Goal: Task Accomplishment & Management: Complete application form

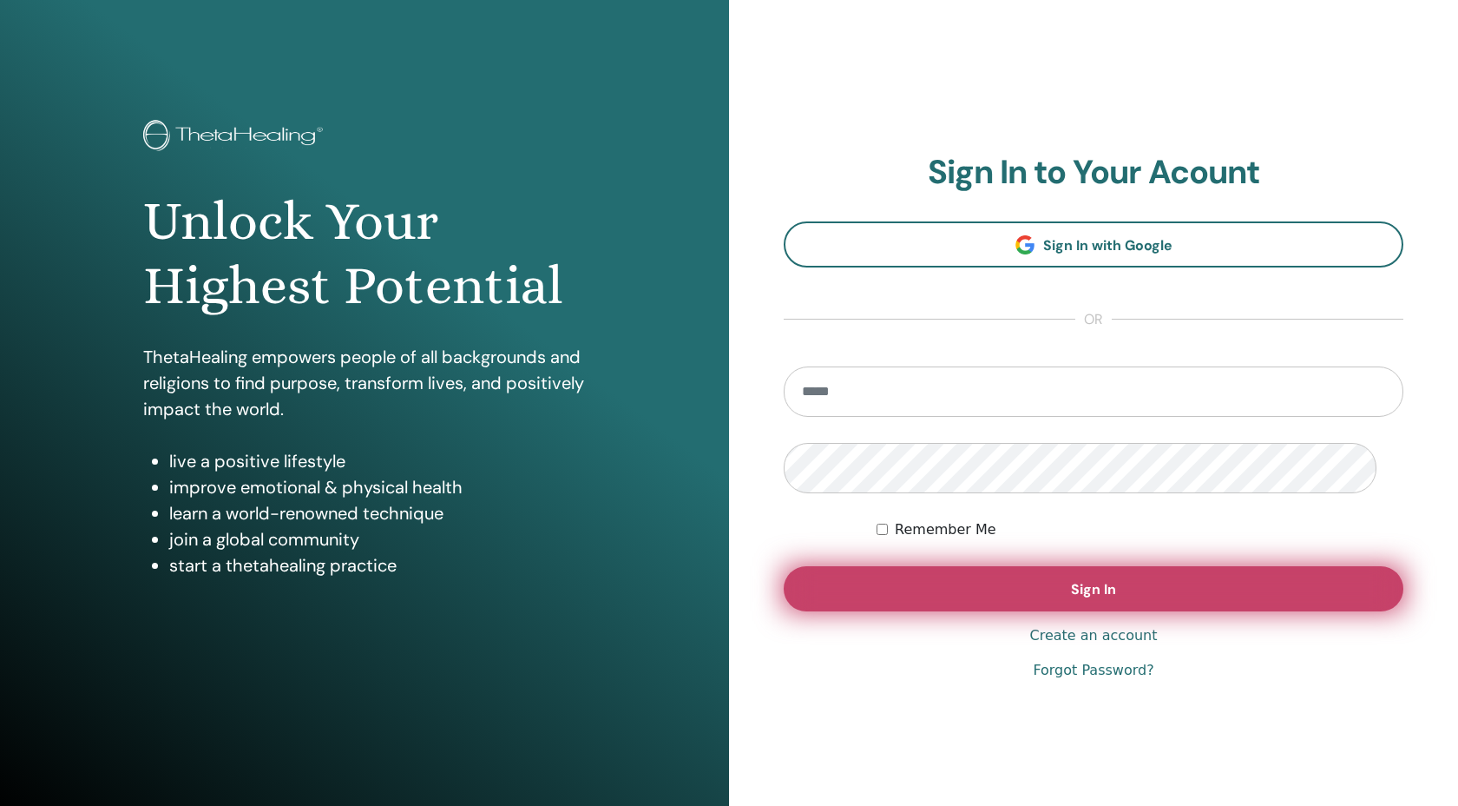
type input "**********"
click at [1052, 611] on button "Sign In" at bounding box center [1094, 588] width 620 height 45
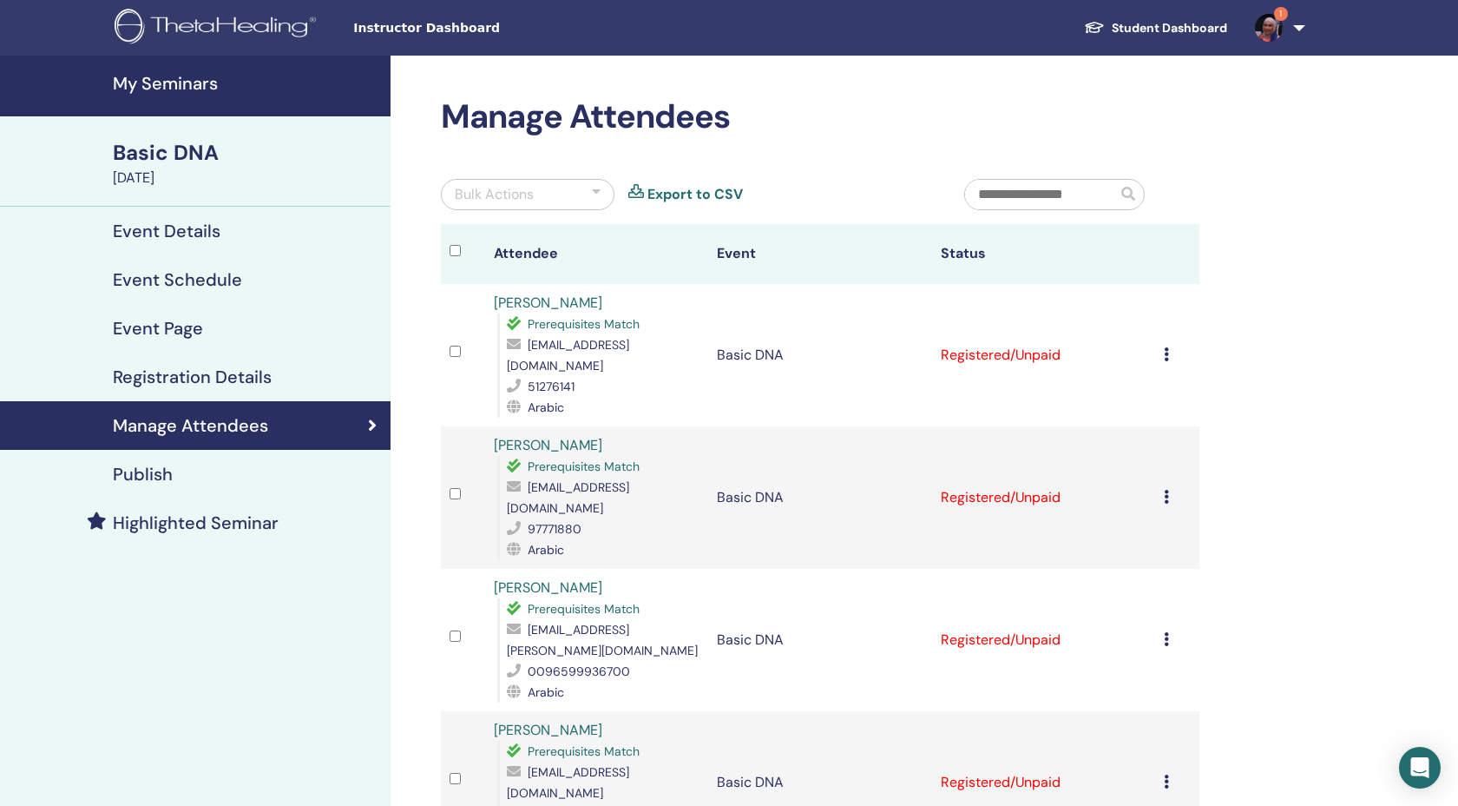
click at [1155, 390] on td "Cancel Registration Do not auto-certify Mark as Paid Mark as Unpaid Mark as Abs…" at bounding box center [1177, 355] width 44 height 142
click at [1164, 361] on icon at bounding box center [1166, 354] width 5 height 14
click at [1158, 547] on p "Complete and Certify" at bounding box center [1163, 536] width 137 height 21
click at [1164, 503] on icon at bounding box center [1166, 497] width 5 height 14
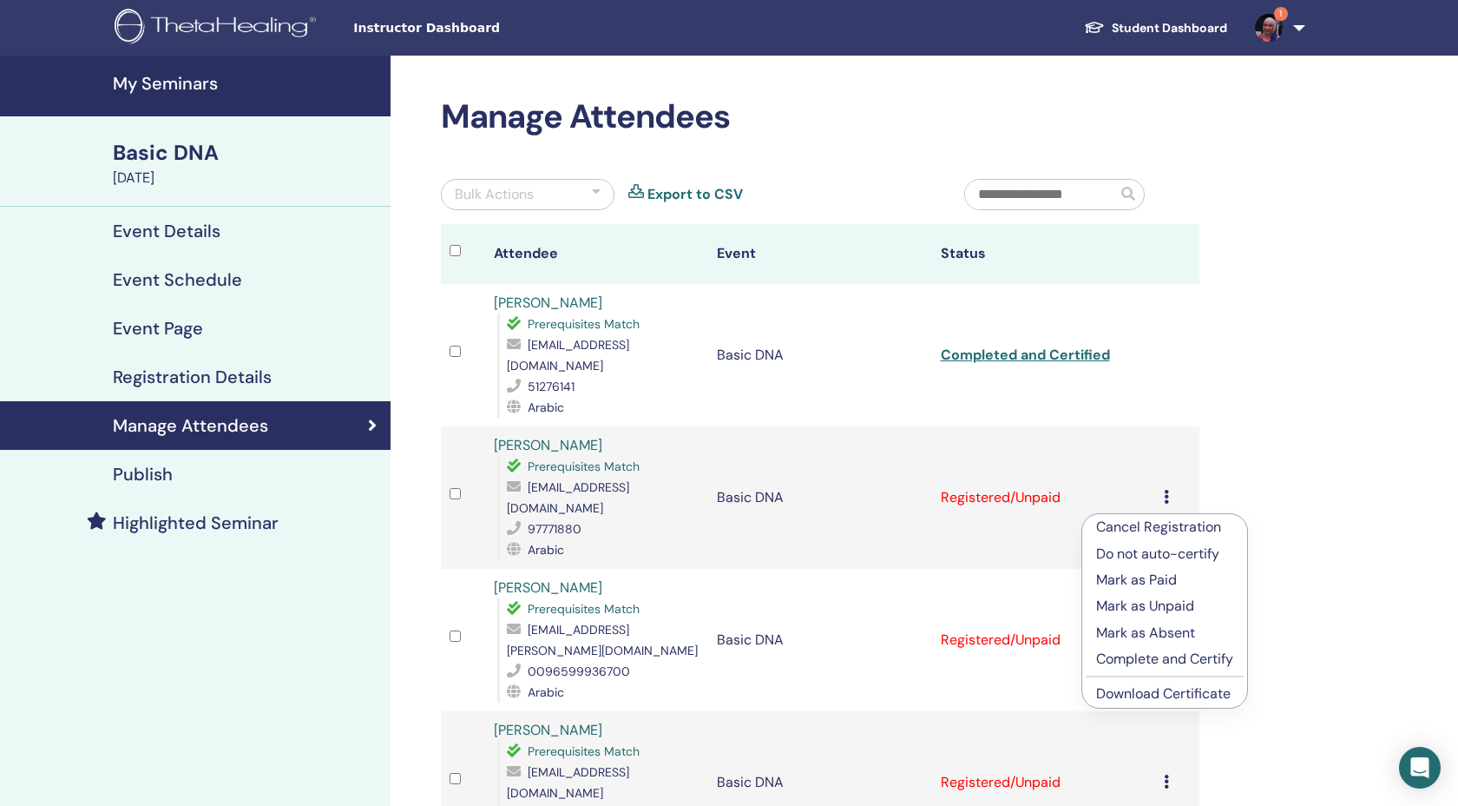
click at [1122, 669] on p "Complete and Certify" at bounding box center [1164, 658] width 137 height 21
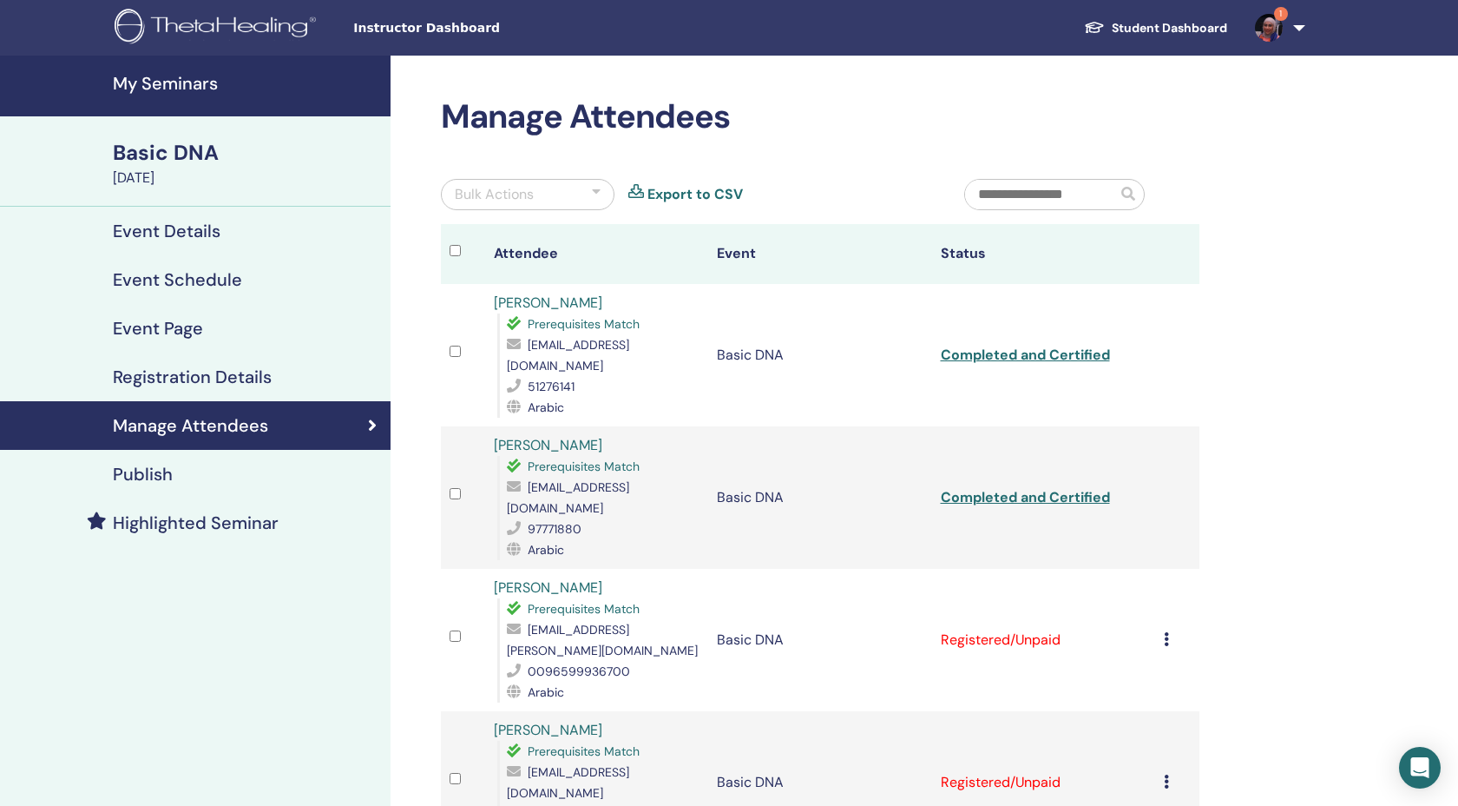
click at [1164, 635] on icon at bounding box center [1166, 639] width 5 height 14
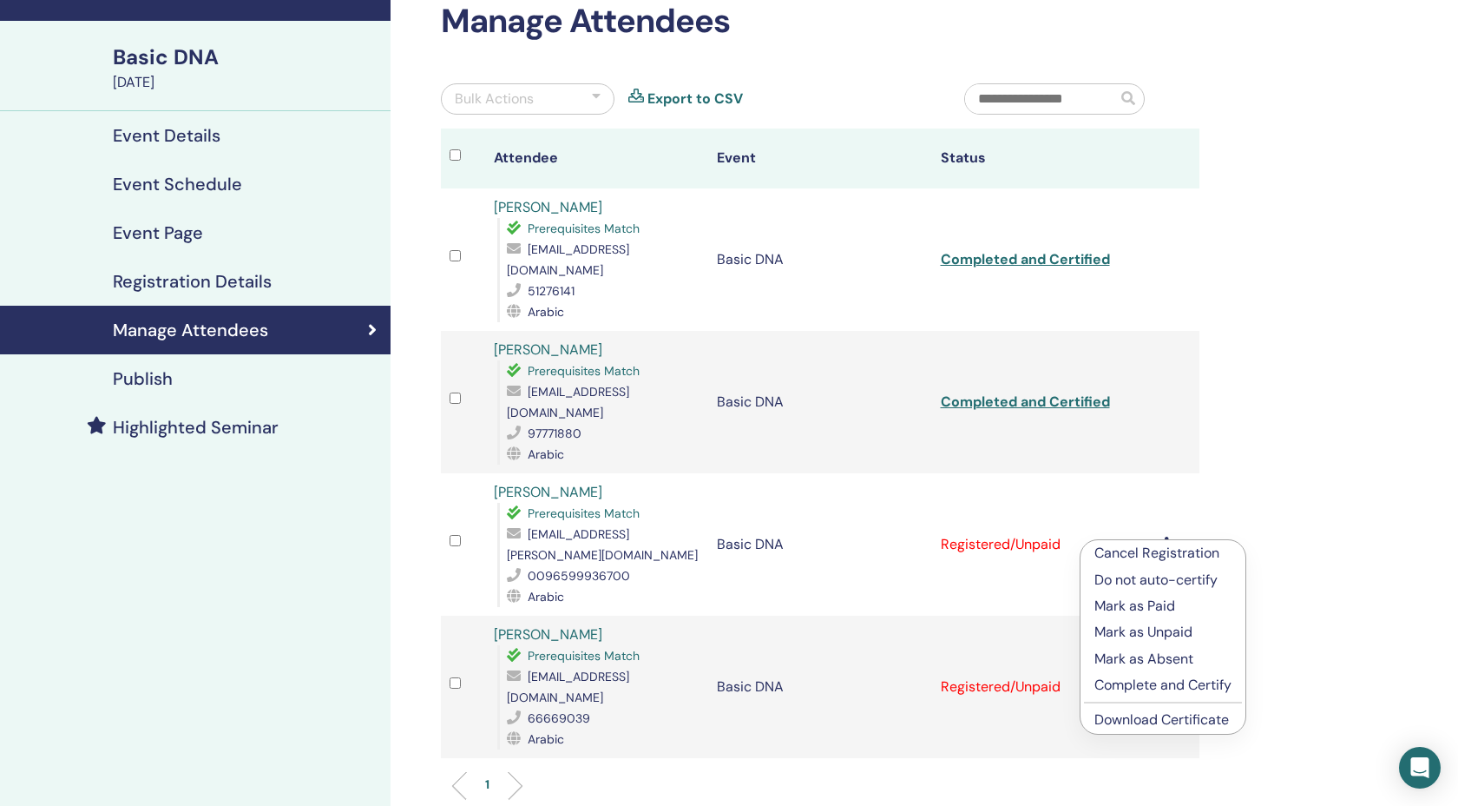
scroll to position [105, 0]
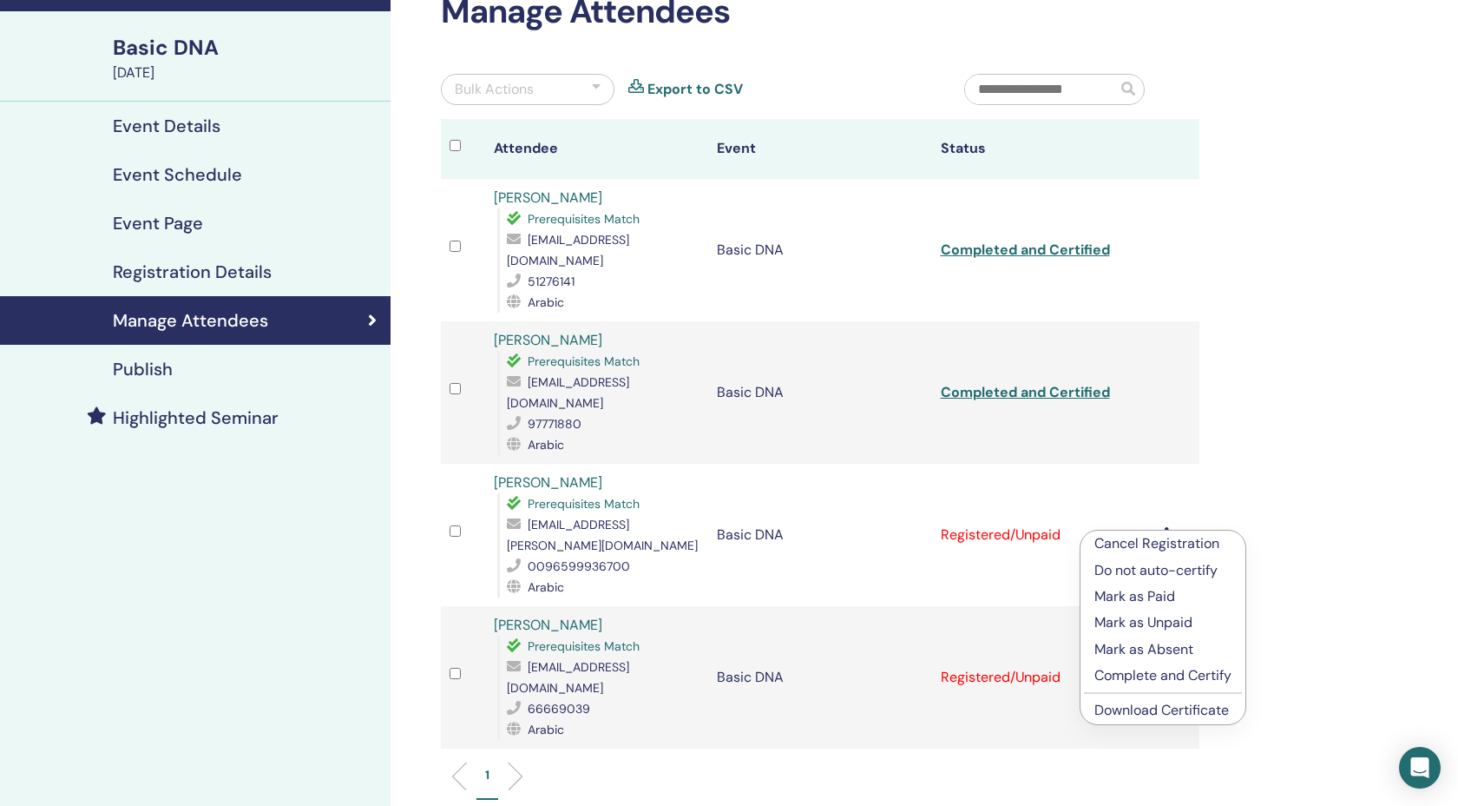
click at [1173, 686] on p "Complete and Certify" at bounding box center [1163, 675] width 137 height 21
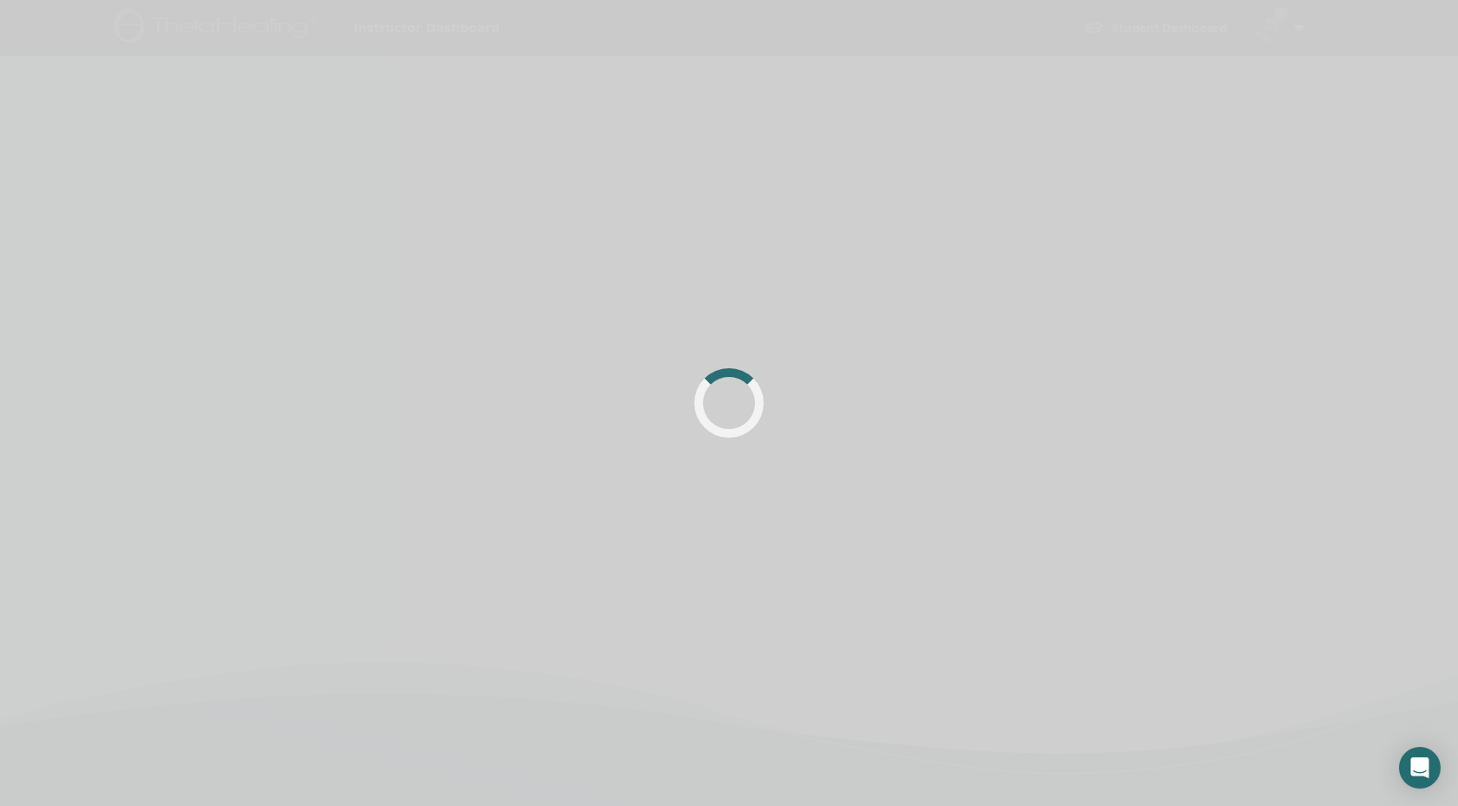
scroll to position [112, 0]
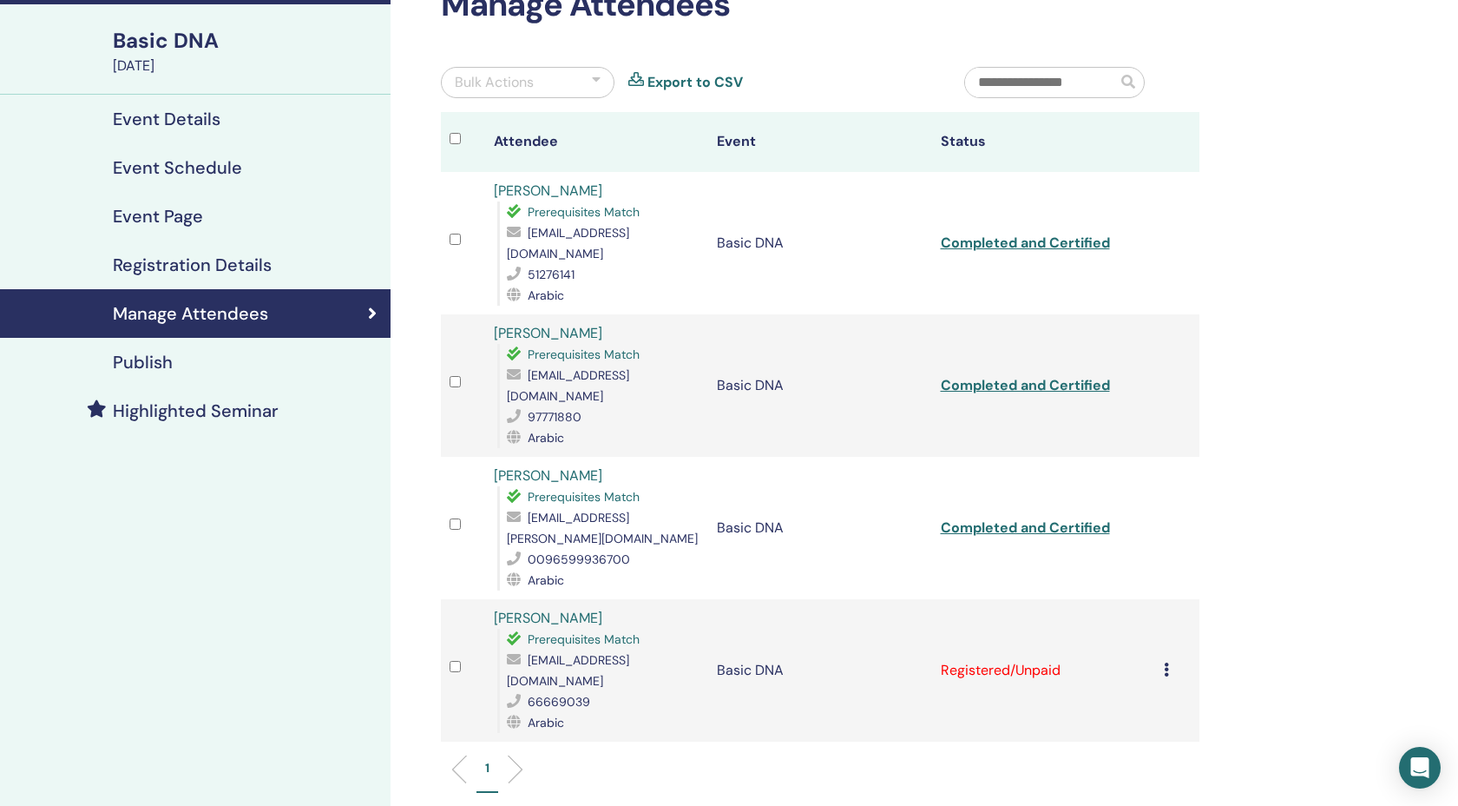
click at [1164, 662] on icon at bounding box center [1166, 669] width 5 height 14
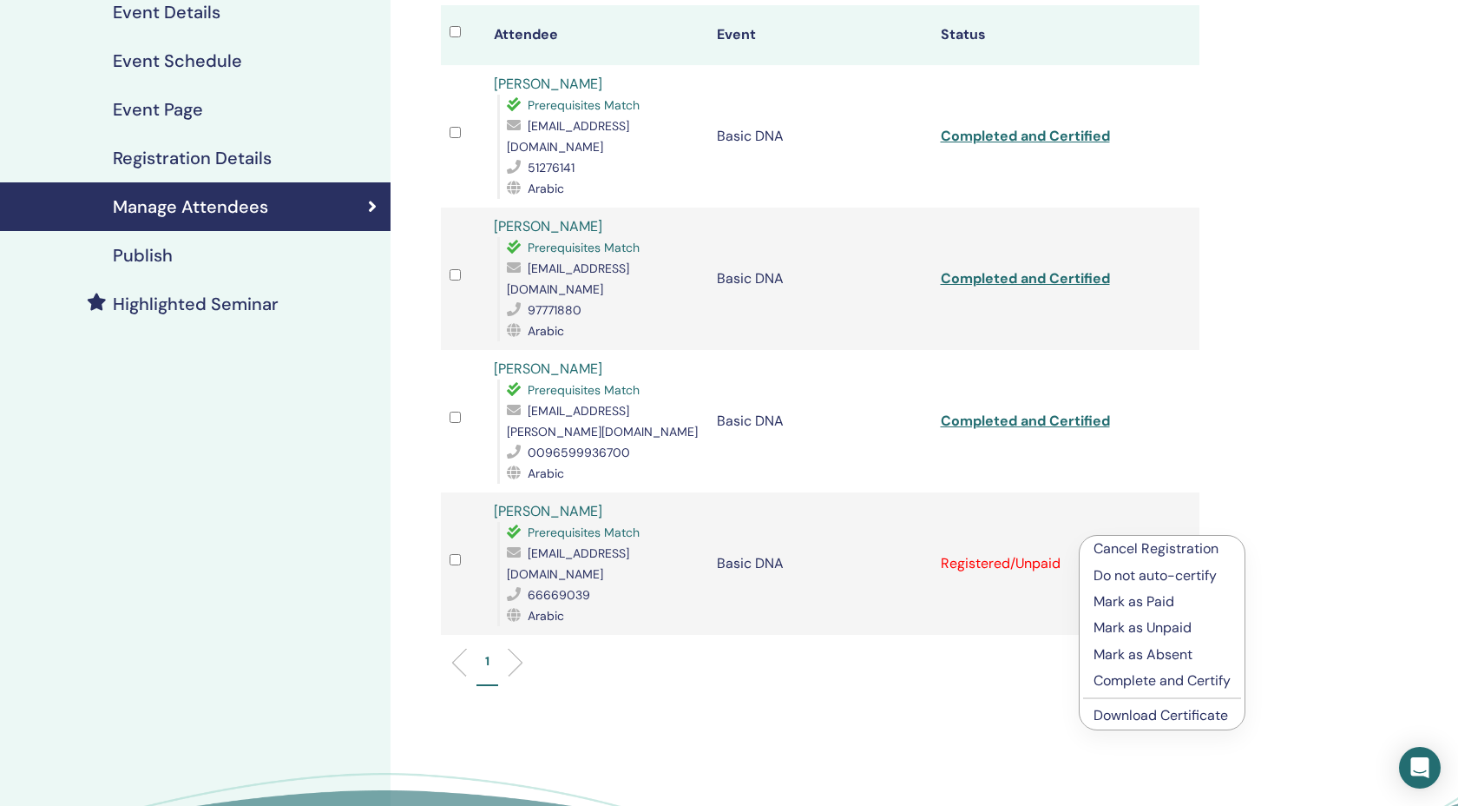
scroll to position [226, 0]
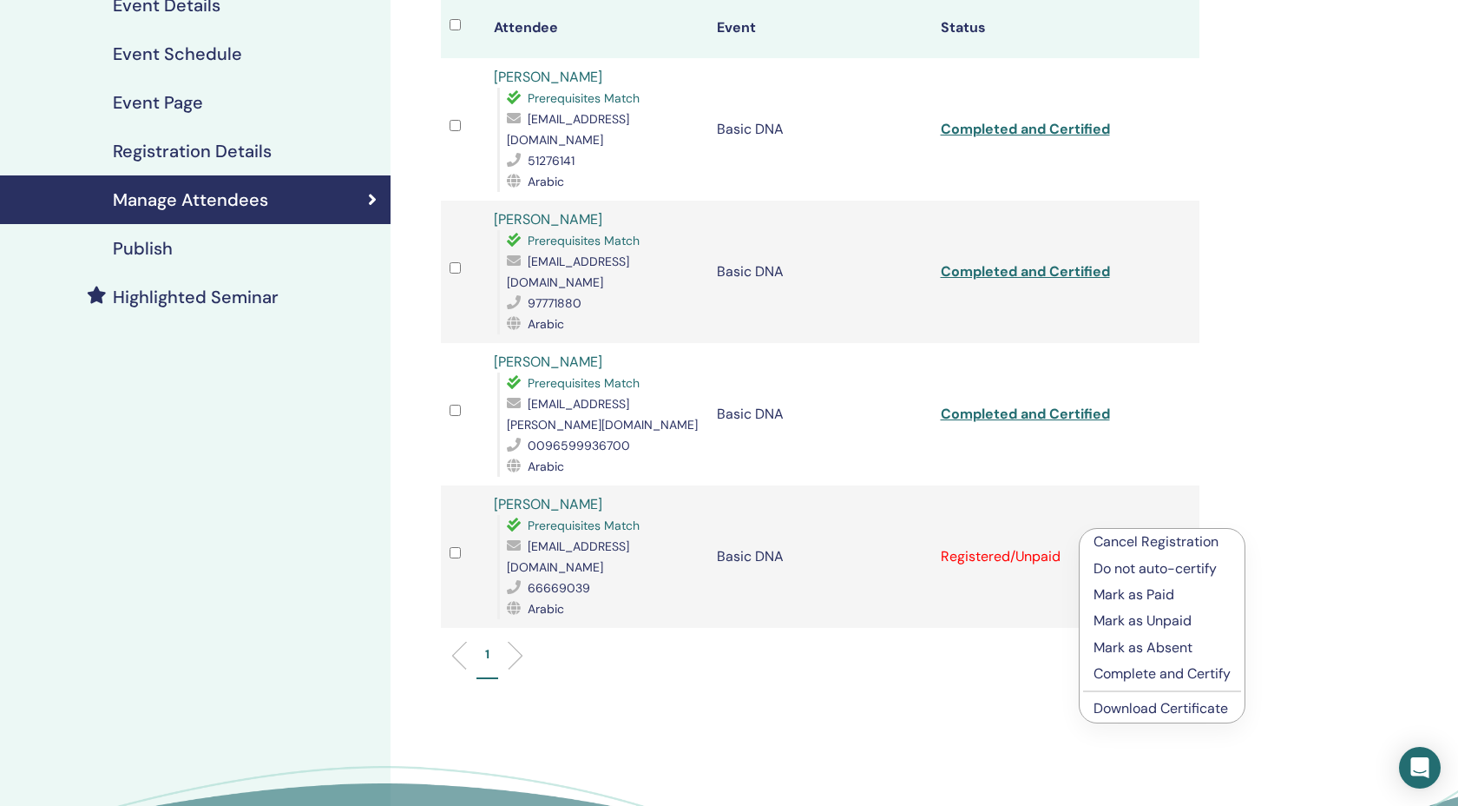
click at [1160, 684] on p "Complete and Certify" at bounding box center [1162, 673] width 137 height 21
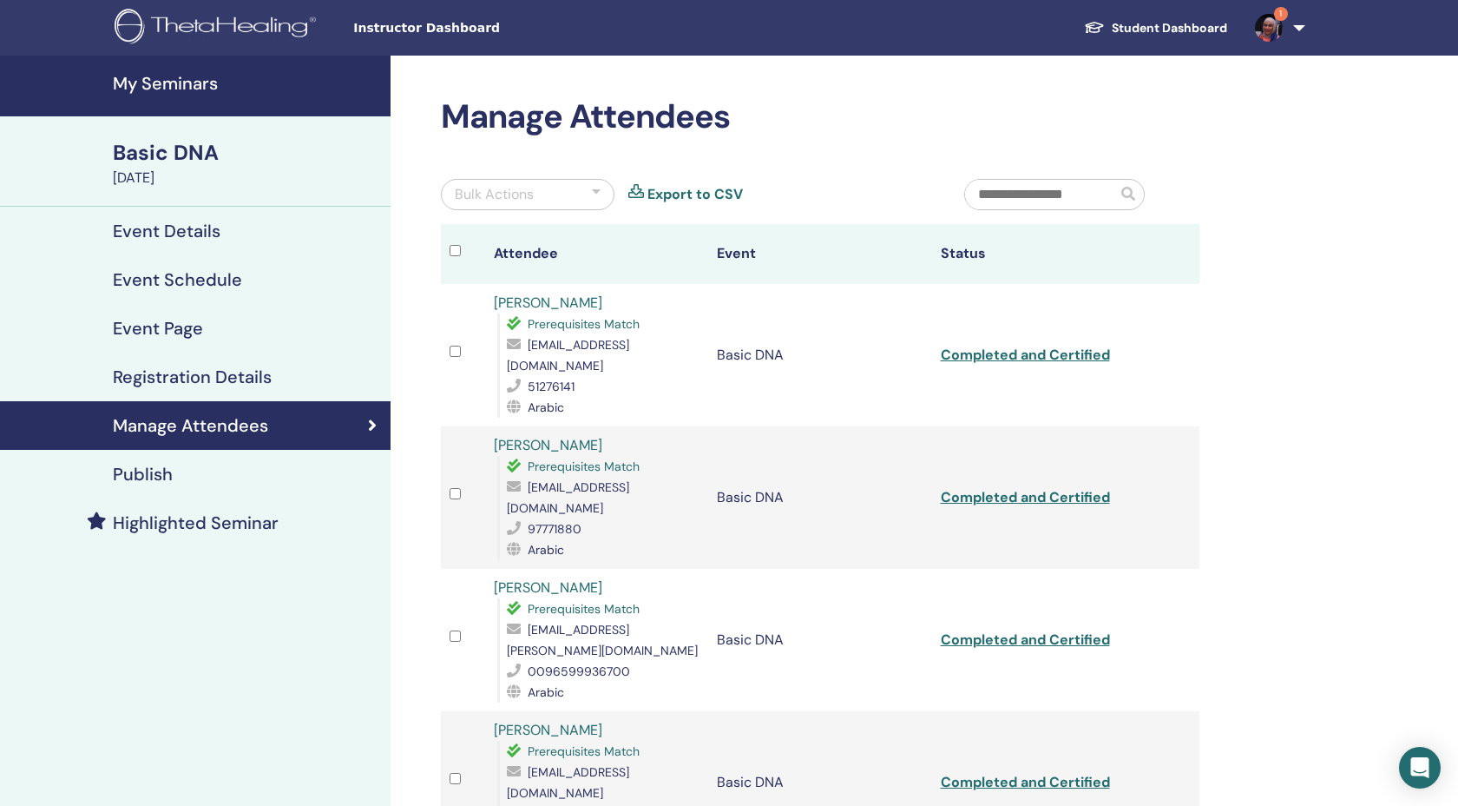
click at [1255, 31] on img at bounding box center [1269, 28] width 28 height 28
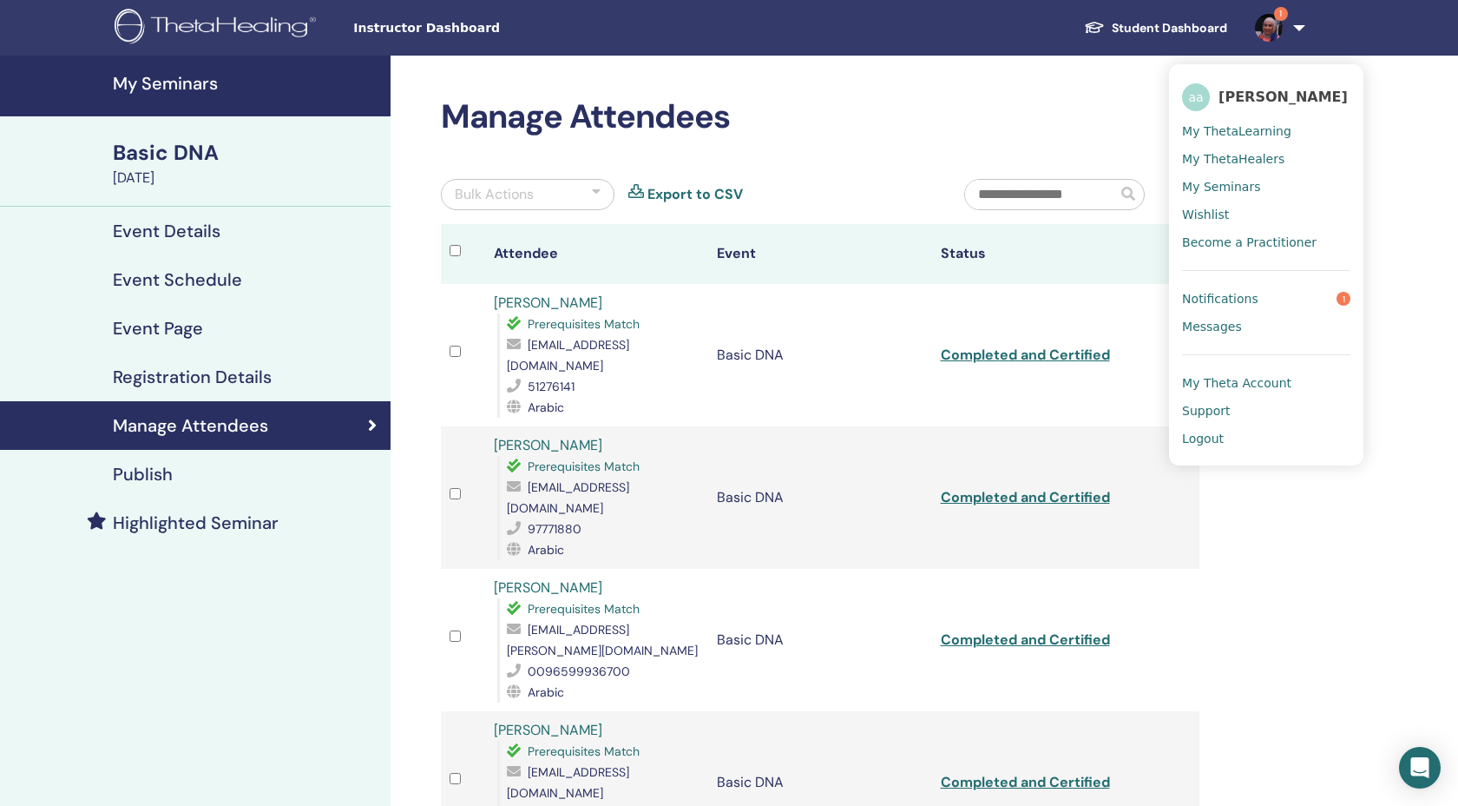
click at [1233, 306] on span "Notifications" at bounding box center [1220, 299] width 76 height 16
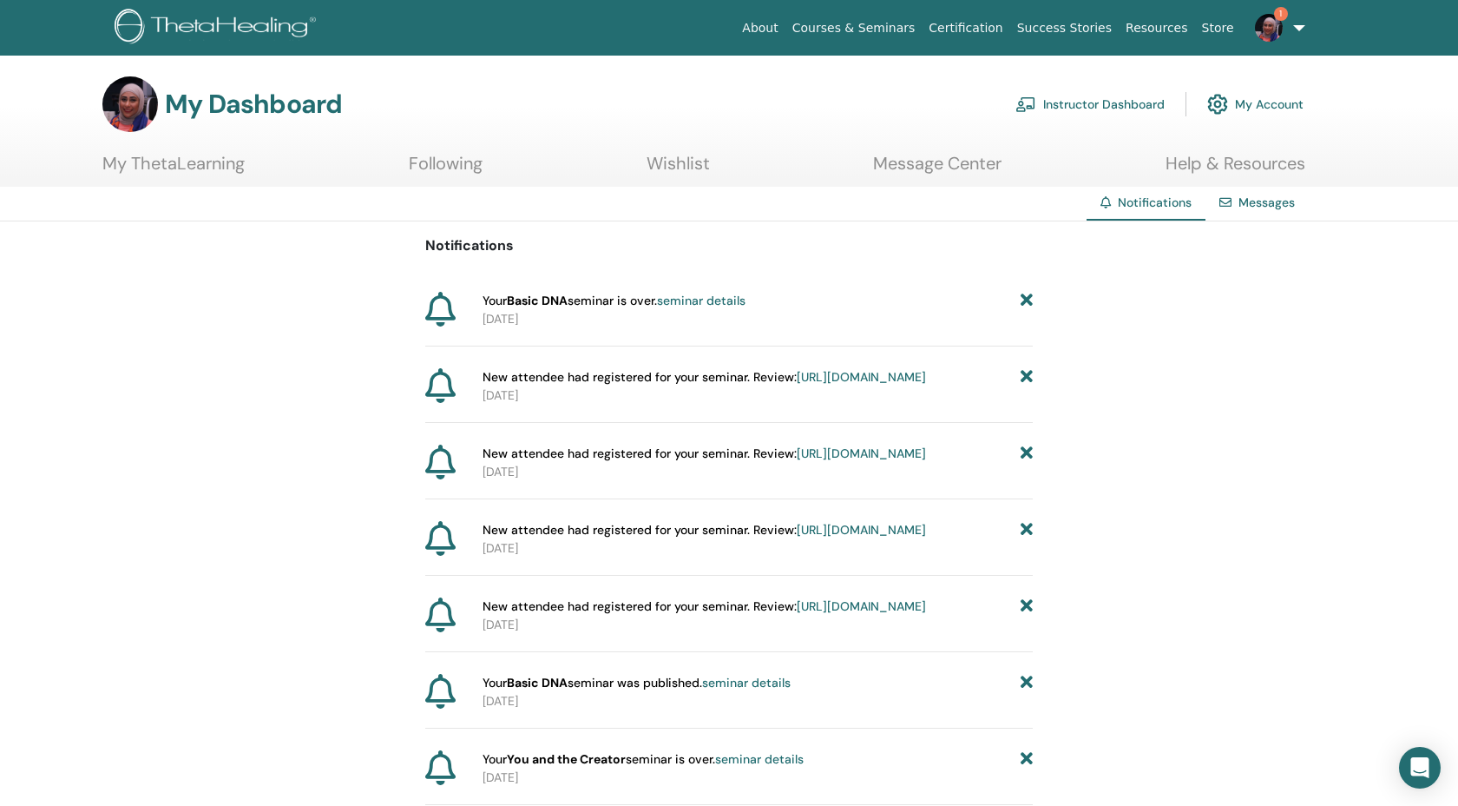
click at [1067, 109] on link "Instructor Dashboard" at bounding box center [1090, 104] width 149 height 38
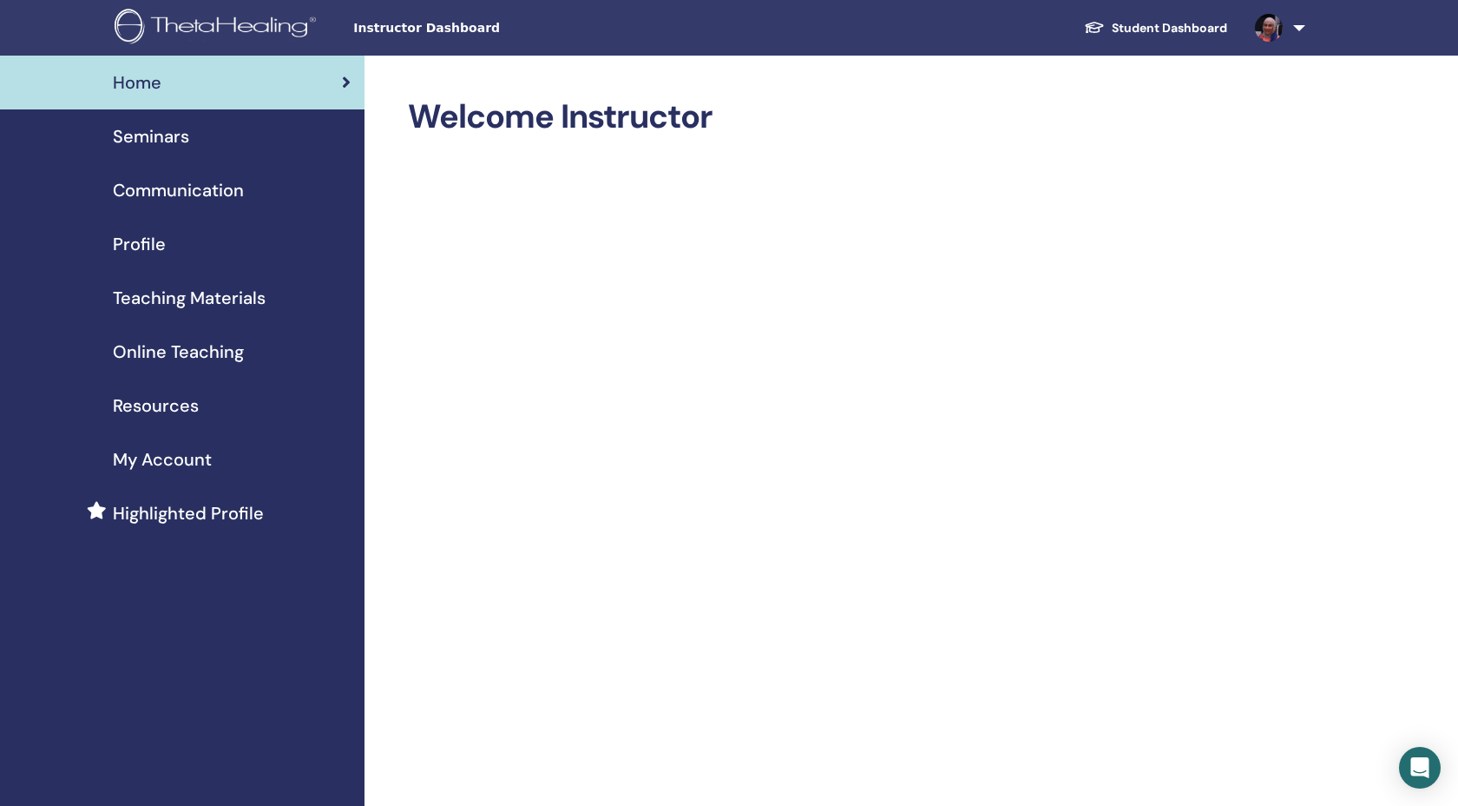
click at [171, 149] on span "Seminars" at bounding box center [151, 136] width 76 height 26
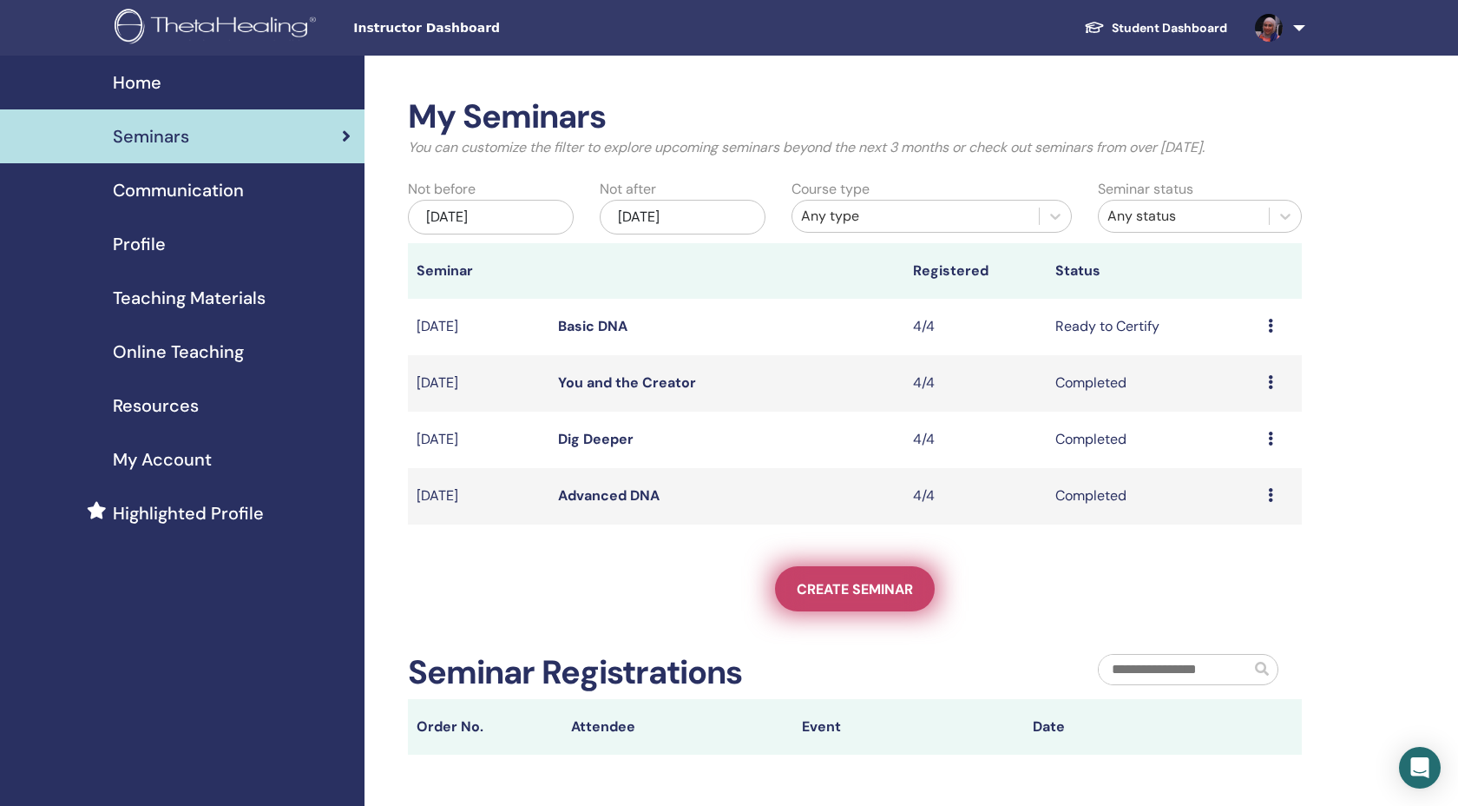
click at [894, 598] on span "Create seminar" at bounding box center [855, 589] width 116 height 18
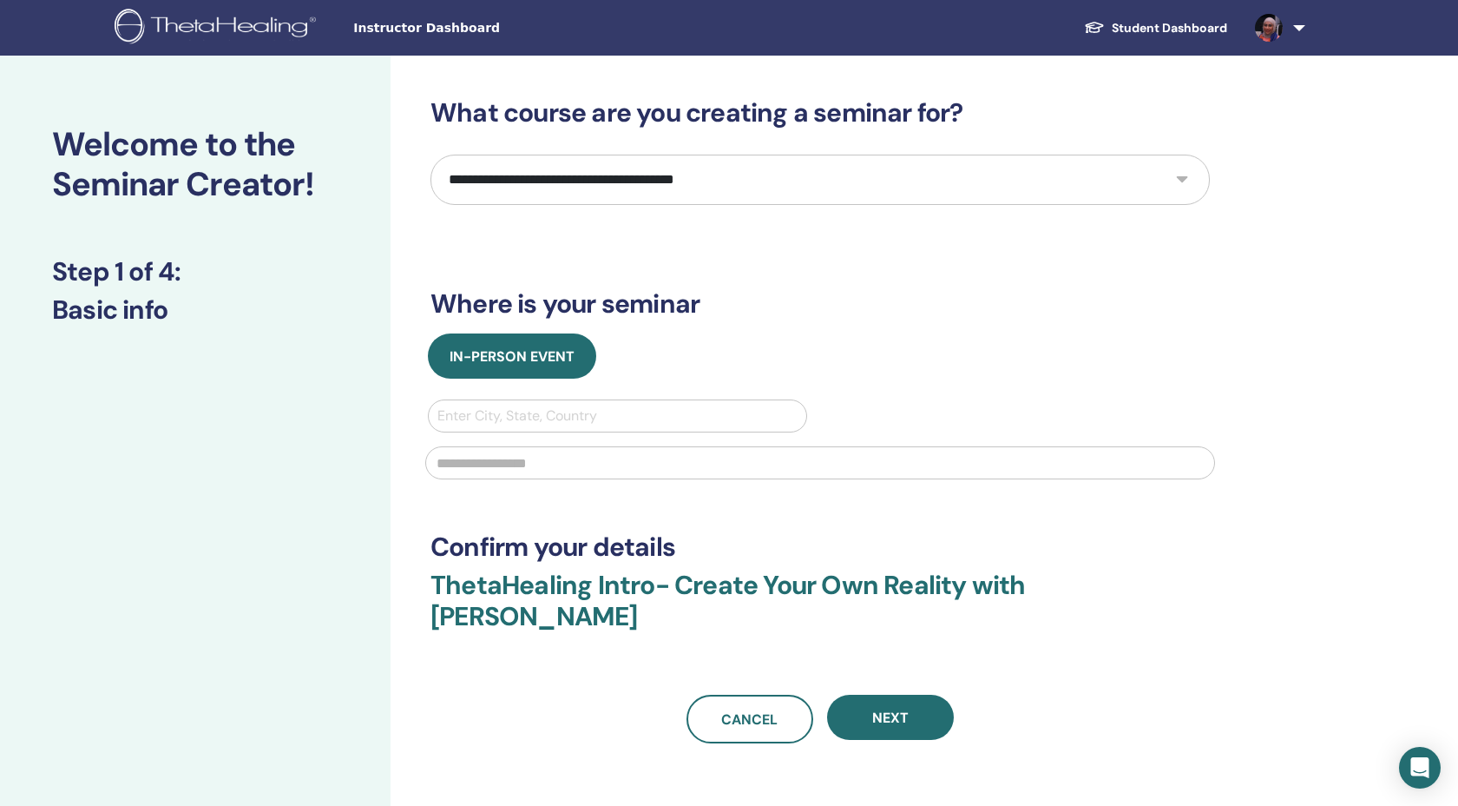
click at [863, 205] on select "**********" at bounding box center [820, 180] width 779 height 50
select select "*"
click at [433, 183] on select "**********" at bounding box center [820, 180] width 779 height 50
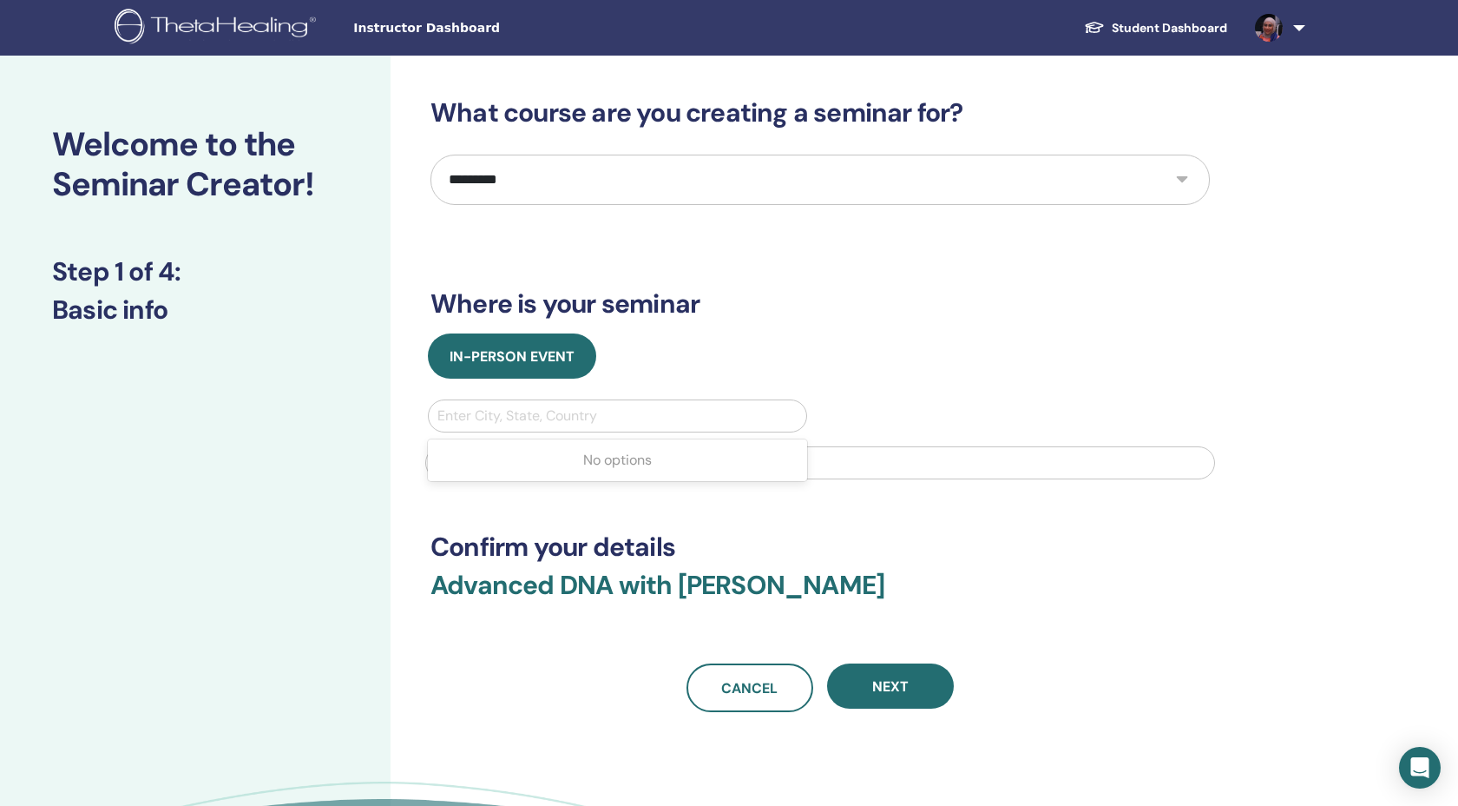
click at [544, 428] on div at bounding box center [617, 416] width 360 height 24
type input "*"
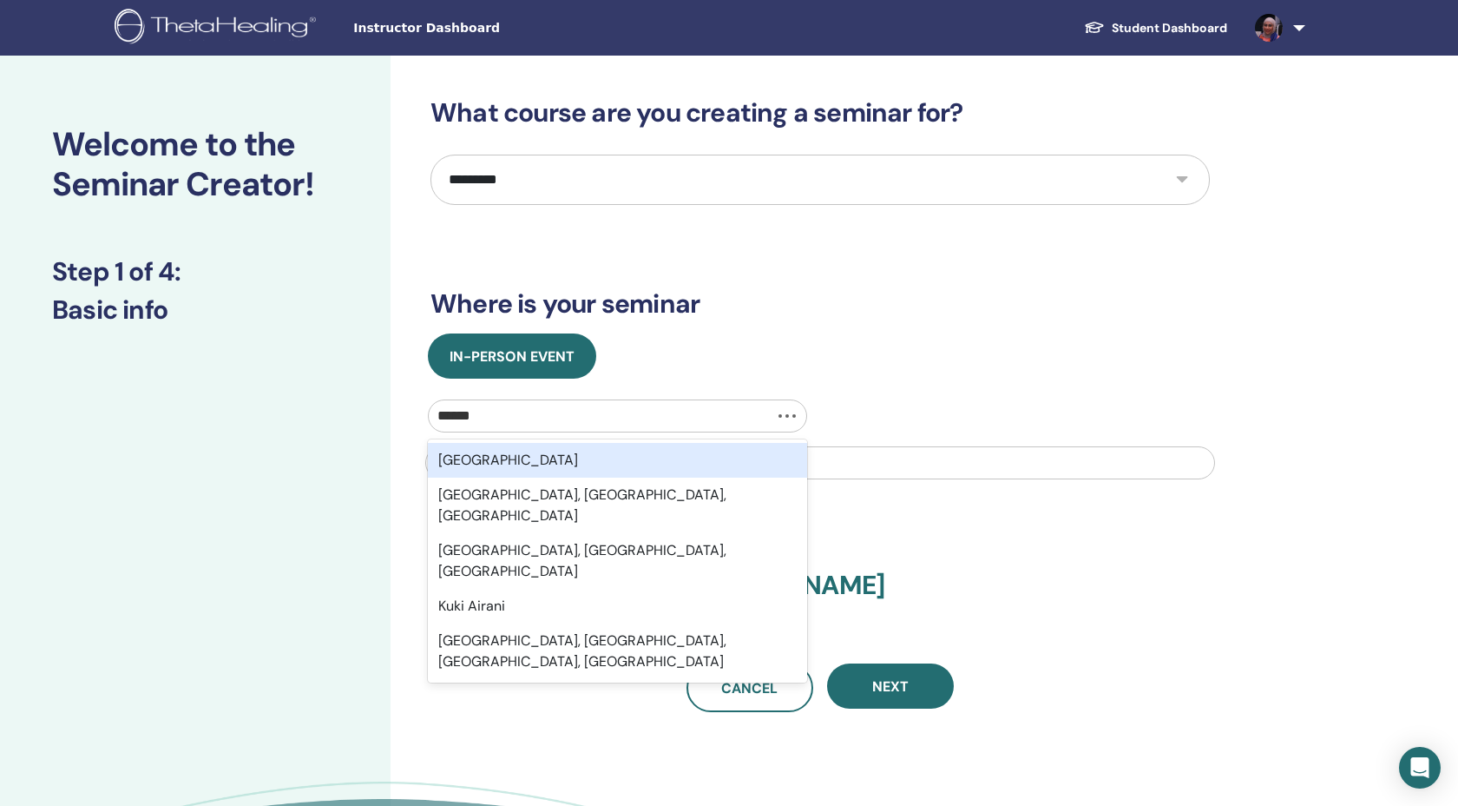
type input "******"
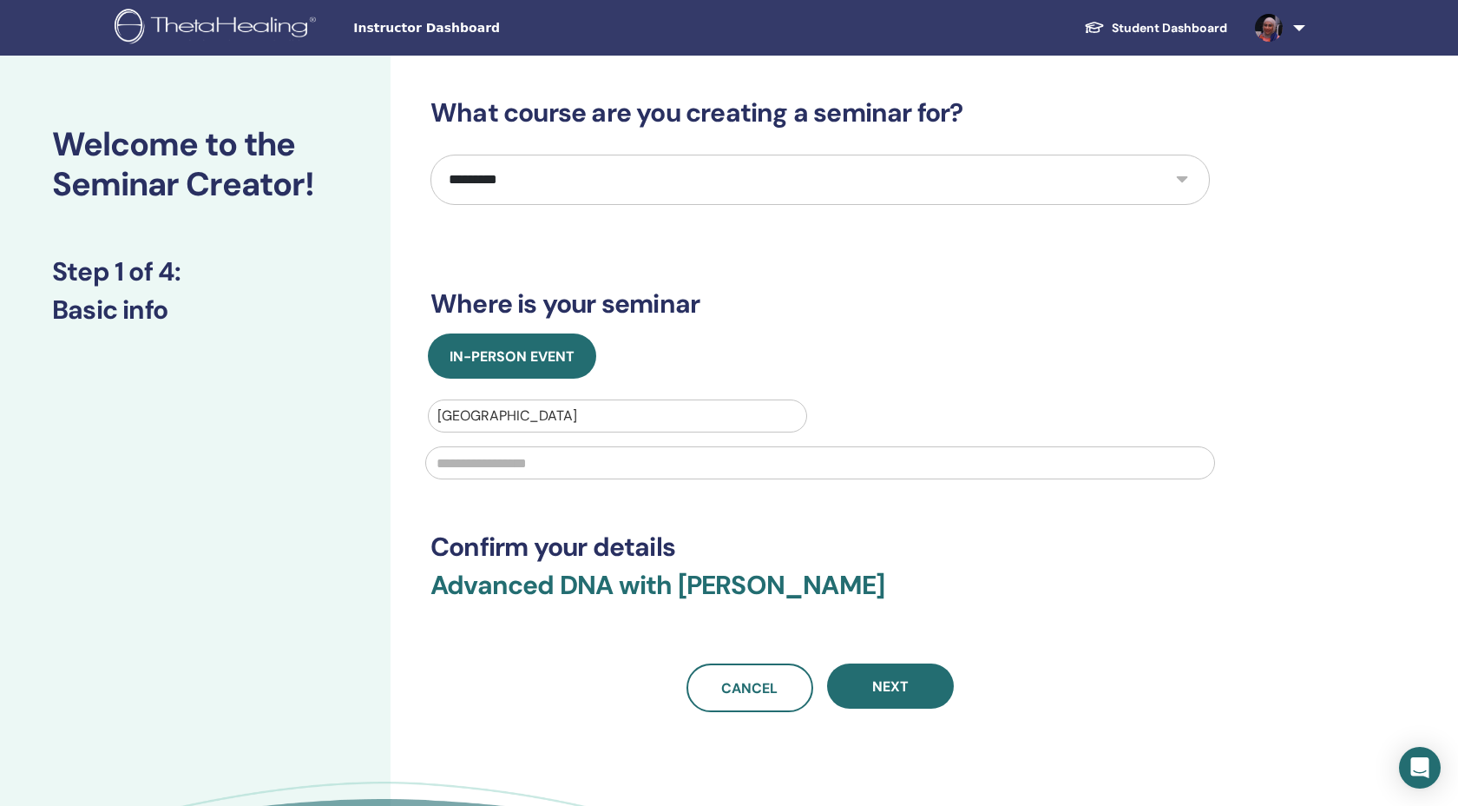
click at [589, 479] on input "text" at bounding box center [820, 462] width 790 height 33
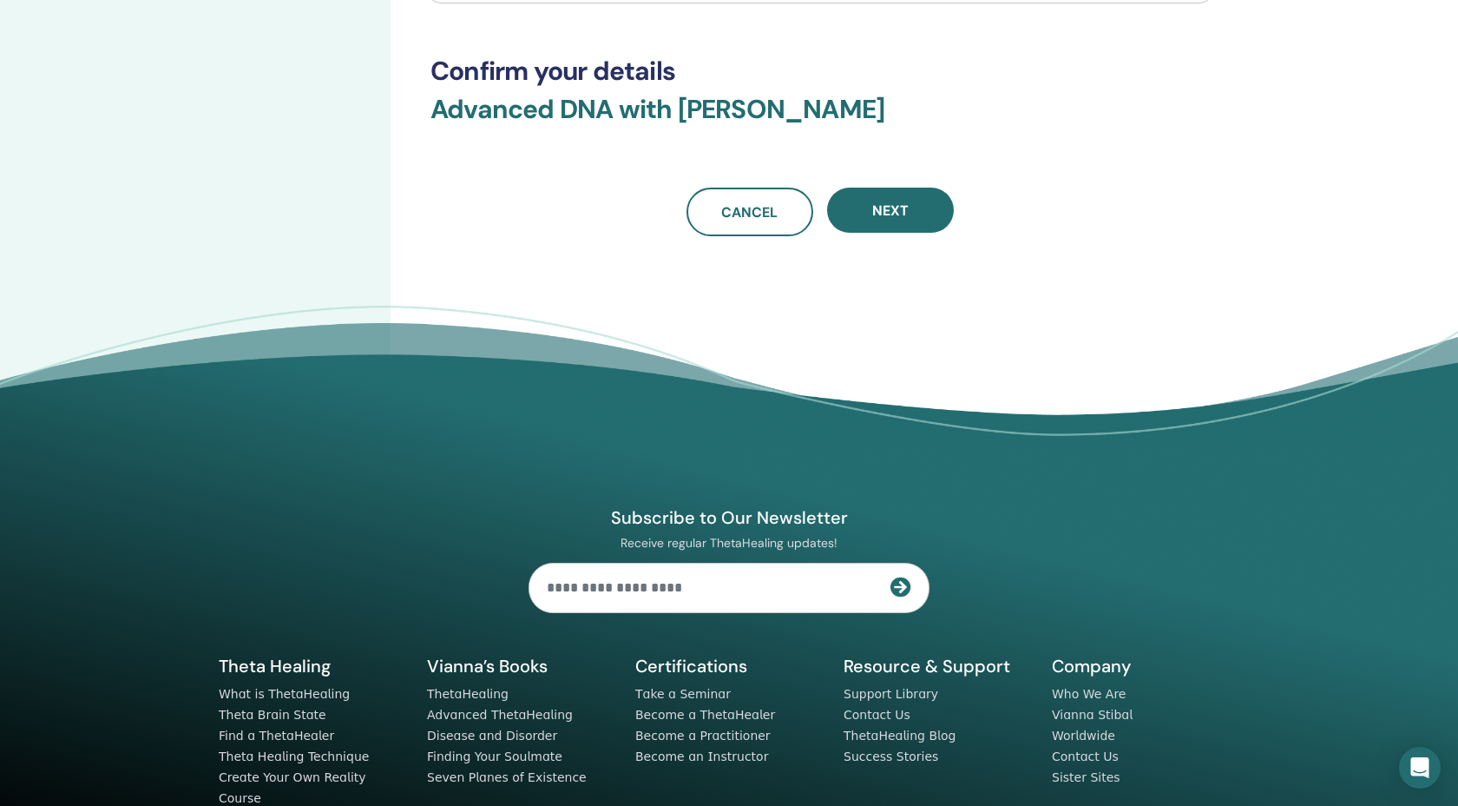
scroll to position [544, 0]
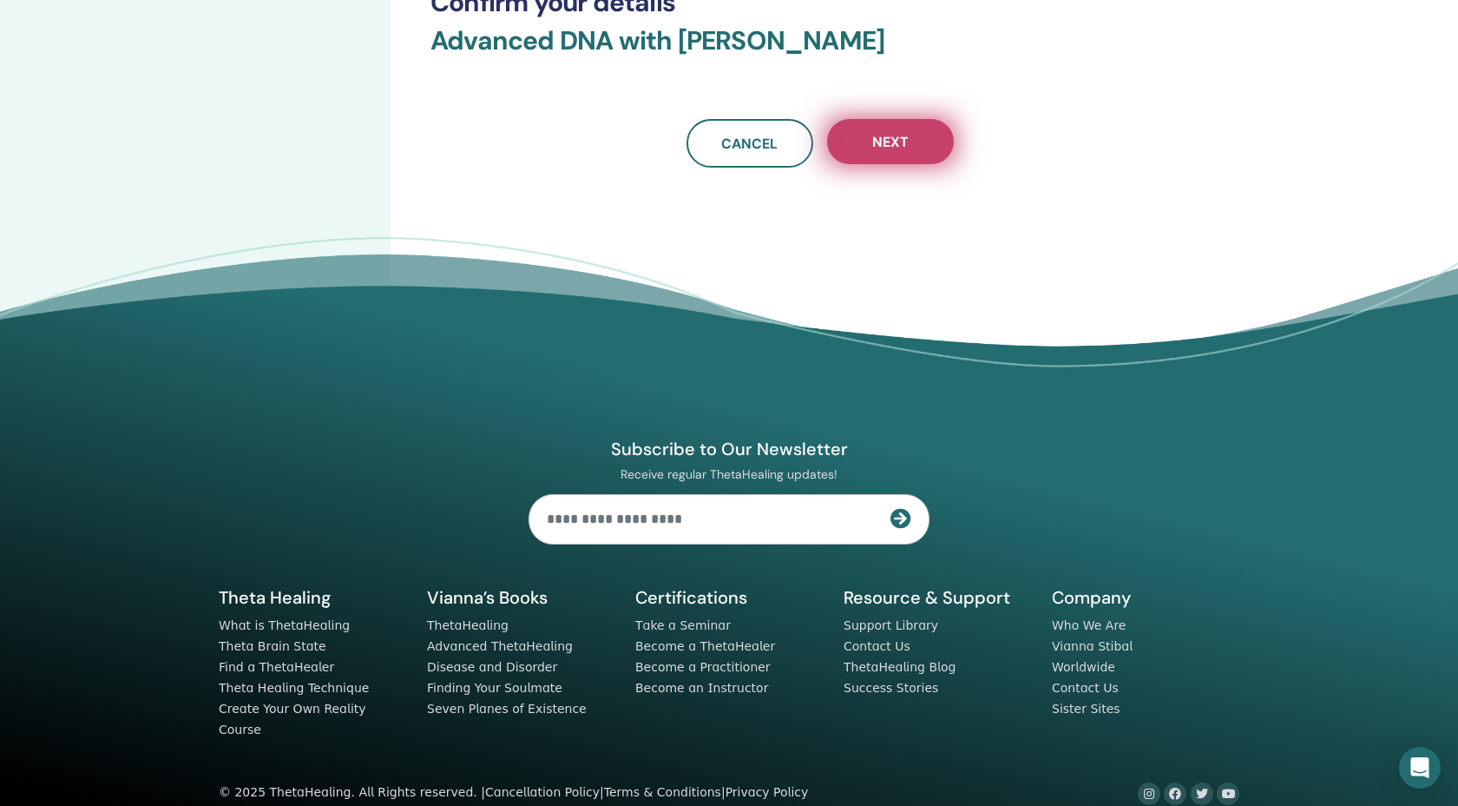
type input "**********"
click at [909, 151] on span "Next" at bounding box center [890, 142] width 36 height 18
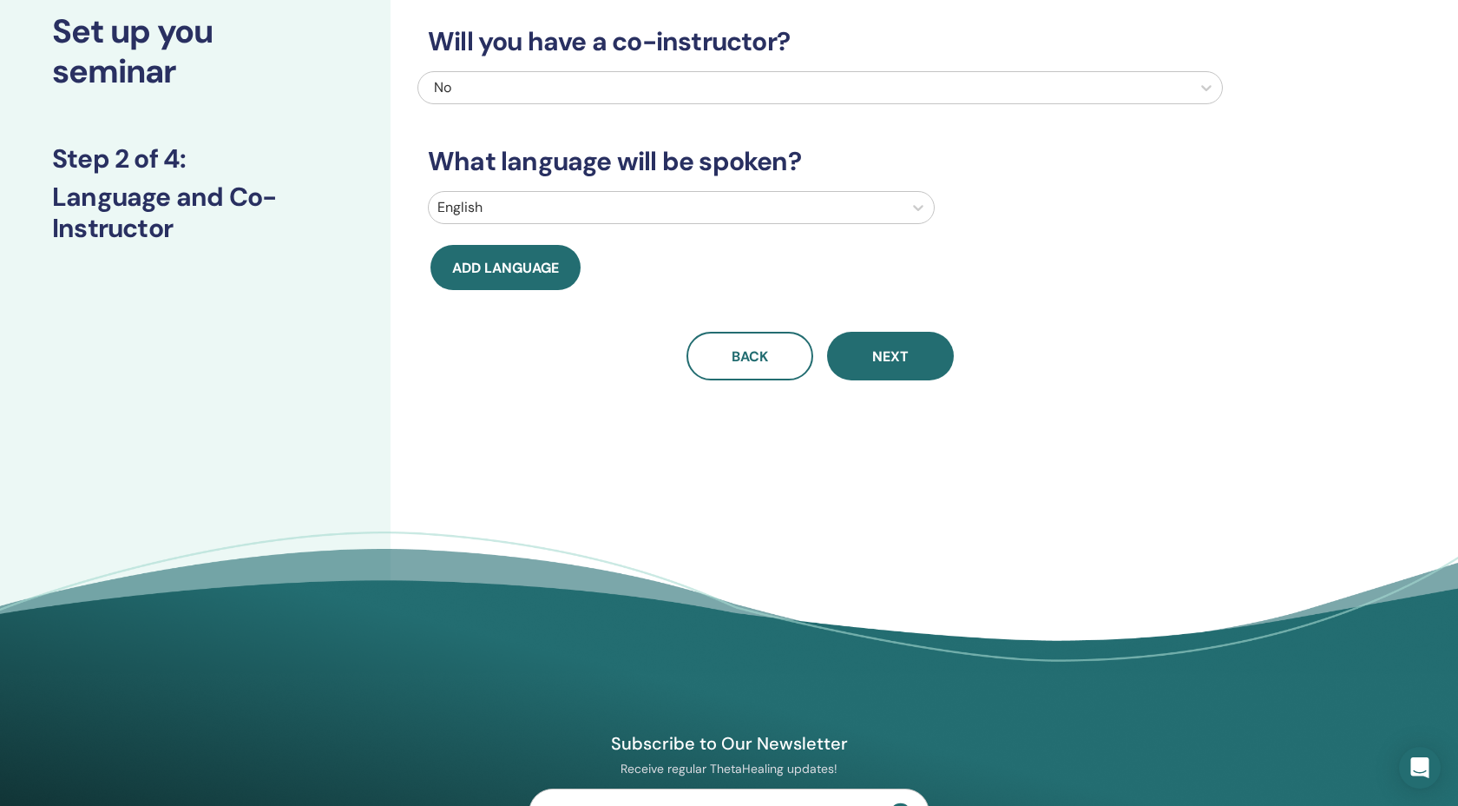
scroll to position [0, 0]
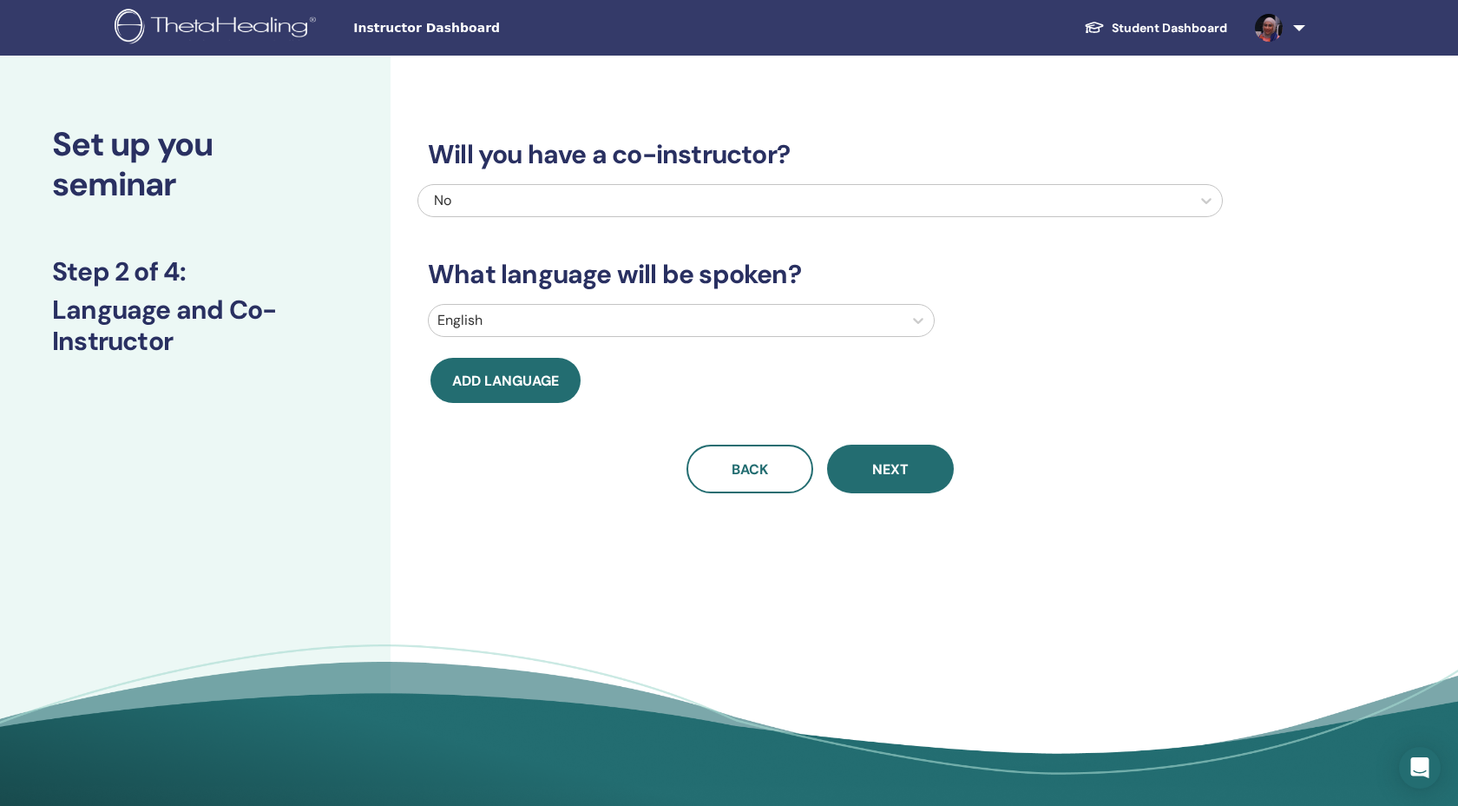
click at [844, 211] on div "No" at bounding box center [745, 200] width 622 height 21
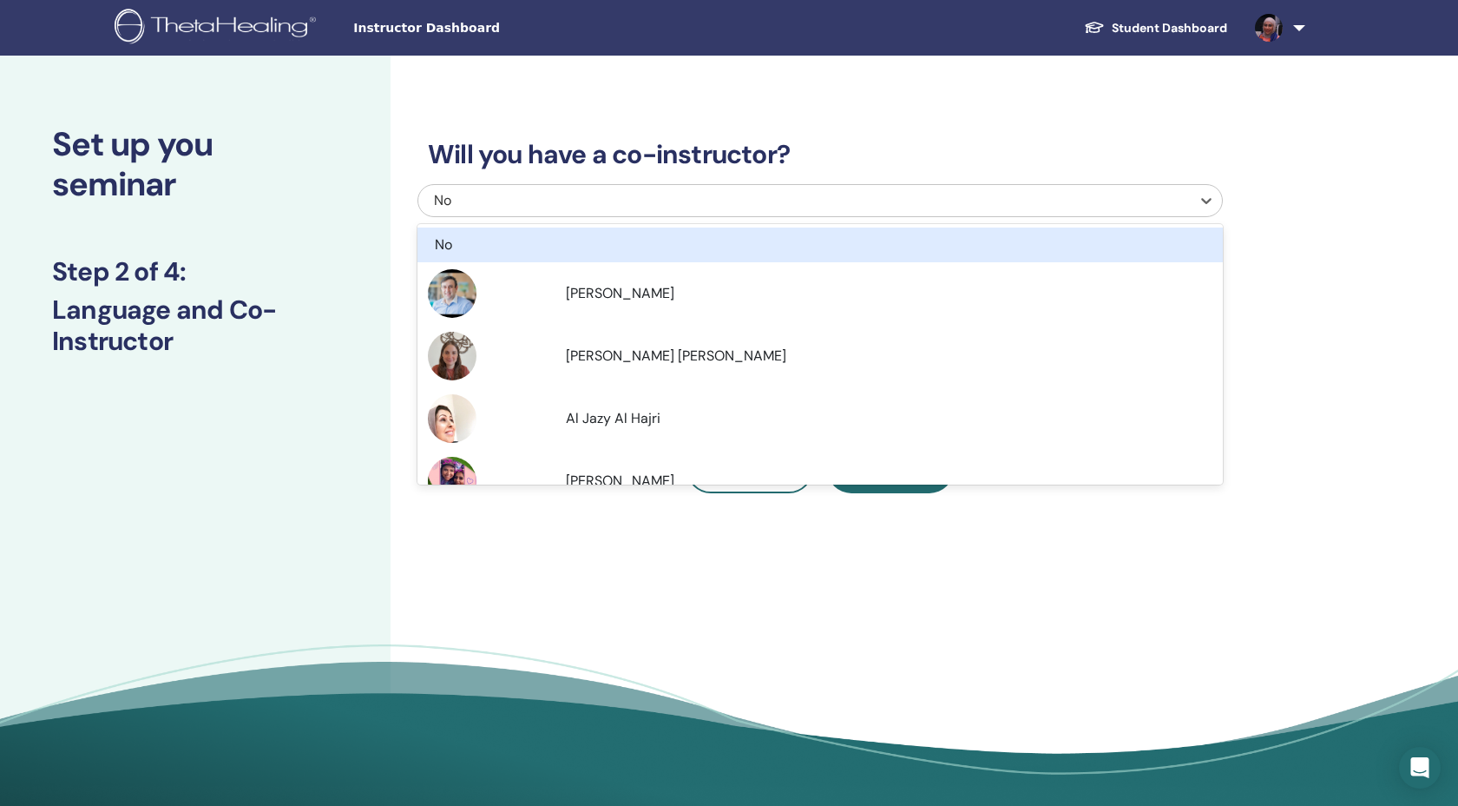
click at [803, 211] on div "No" at bounding box center [745, 200] width 622 height 21
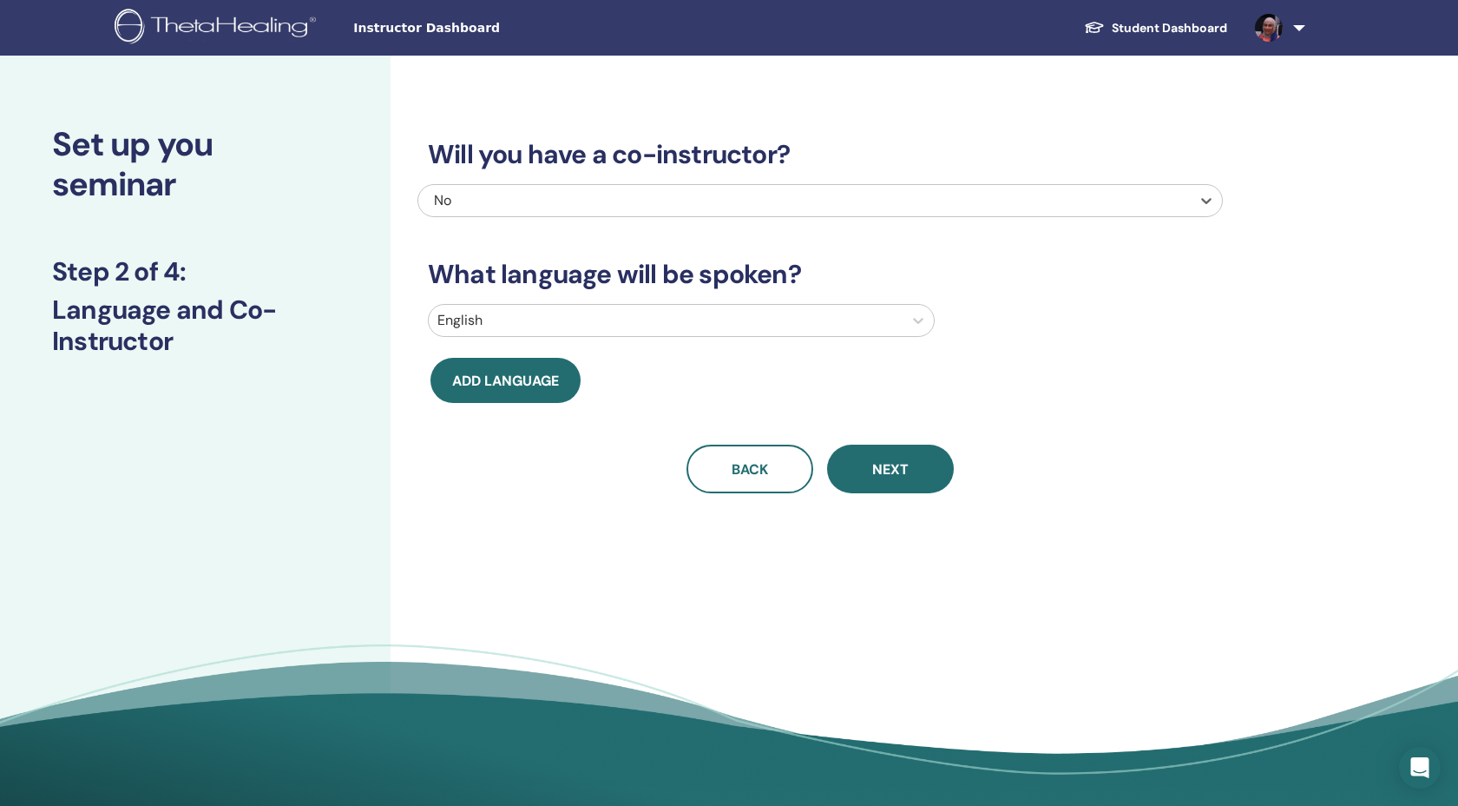
click at [652, 332] on div at bounding box center [665, 320] width 457 height 24
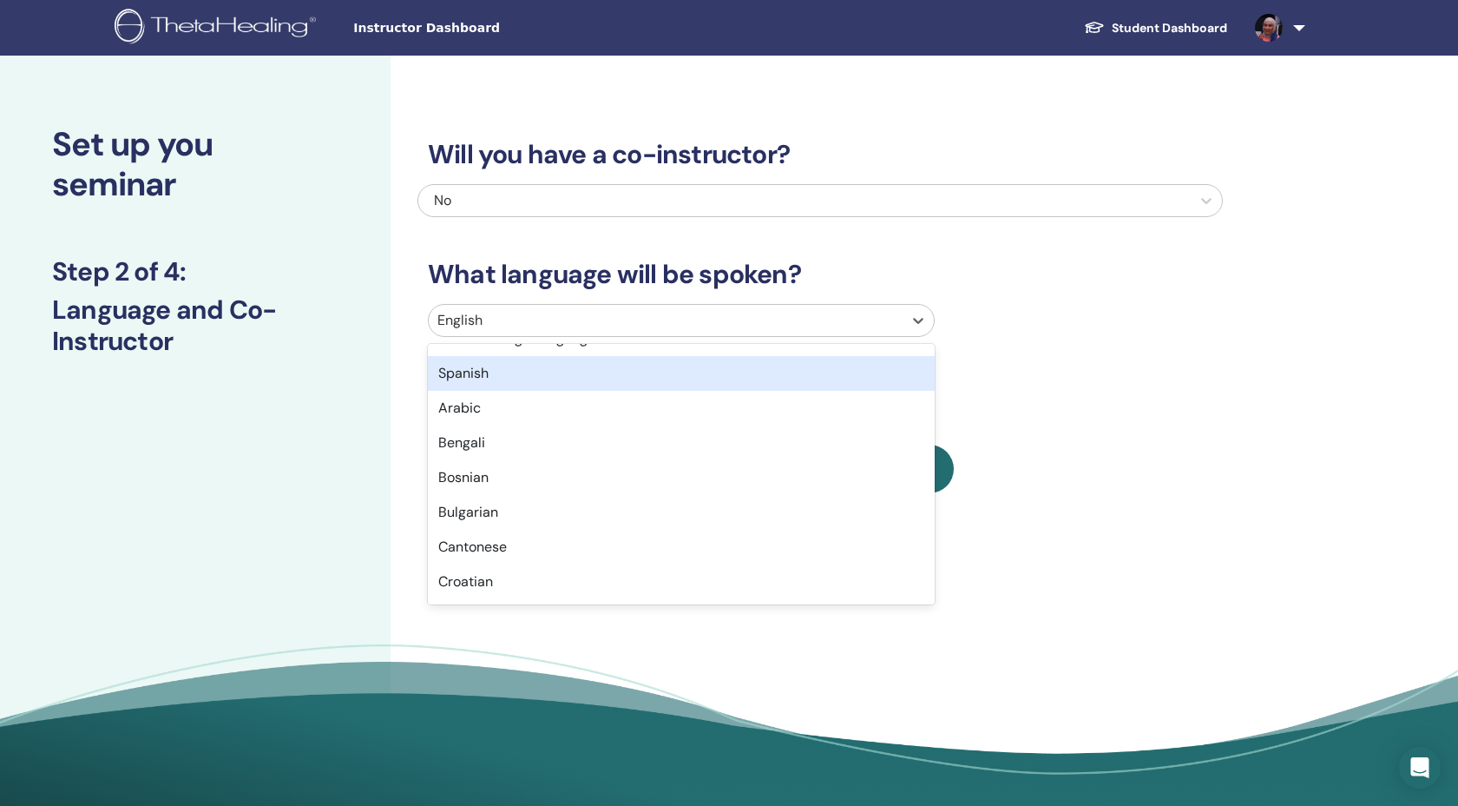
scroll to position [236, 0]
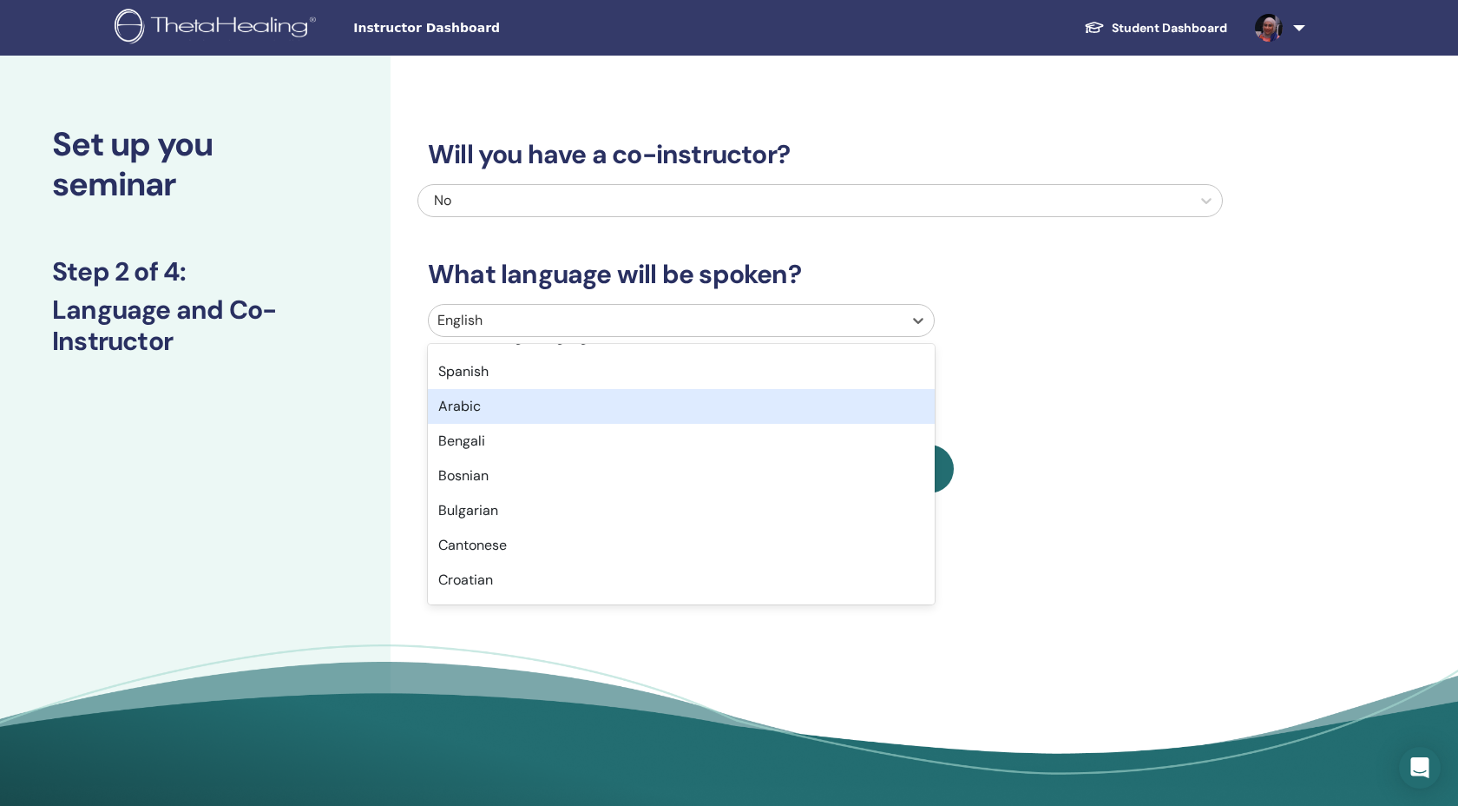
click at [610, 424] on div "Arabic" at bounding box center [681, 406] width 507 height 35
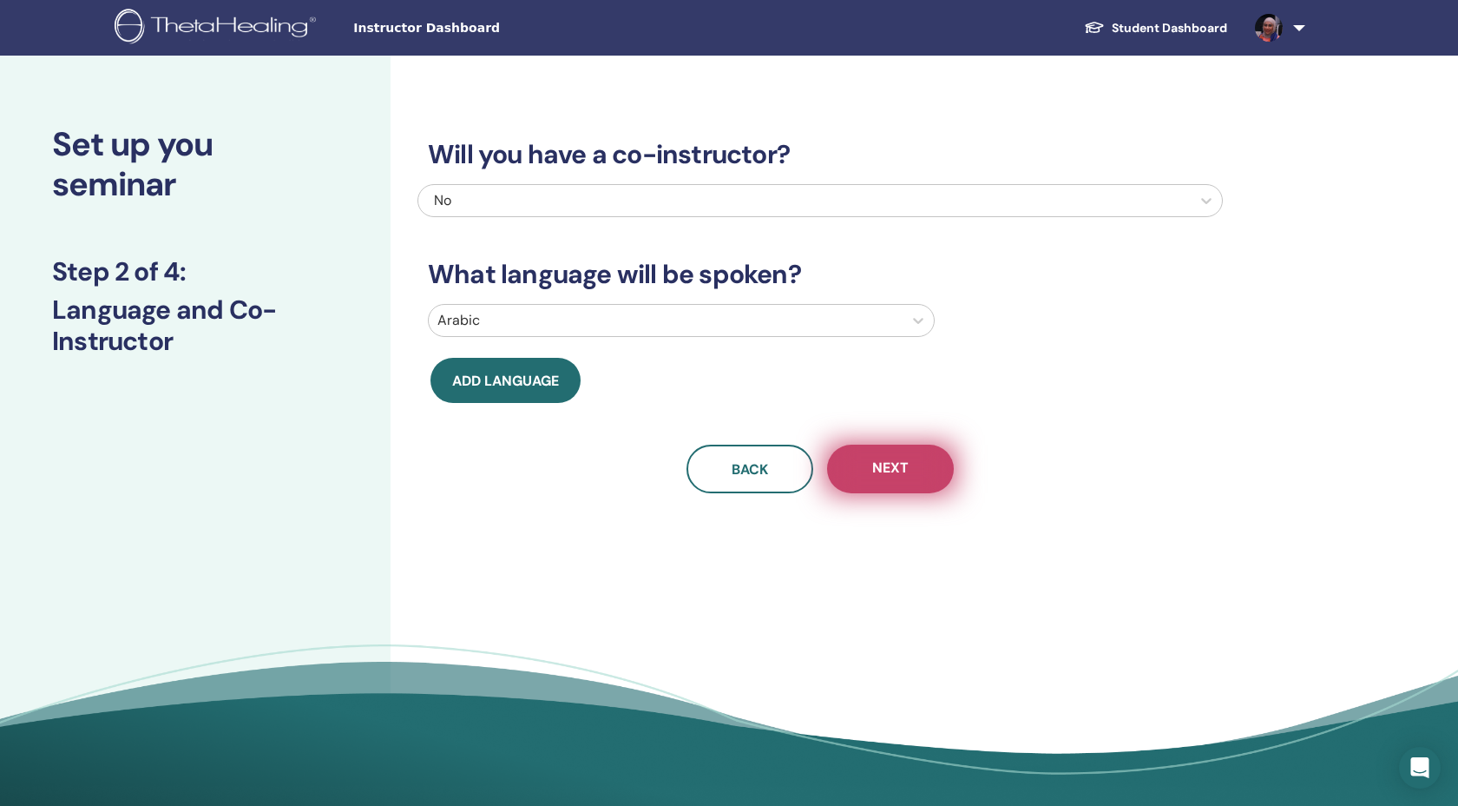
click at [927, 493] on button "Next" at bounding box center [890, 468] width 127 height 49
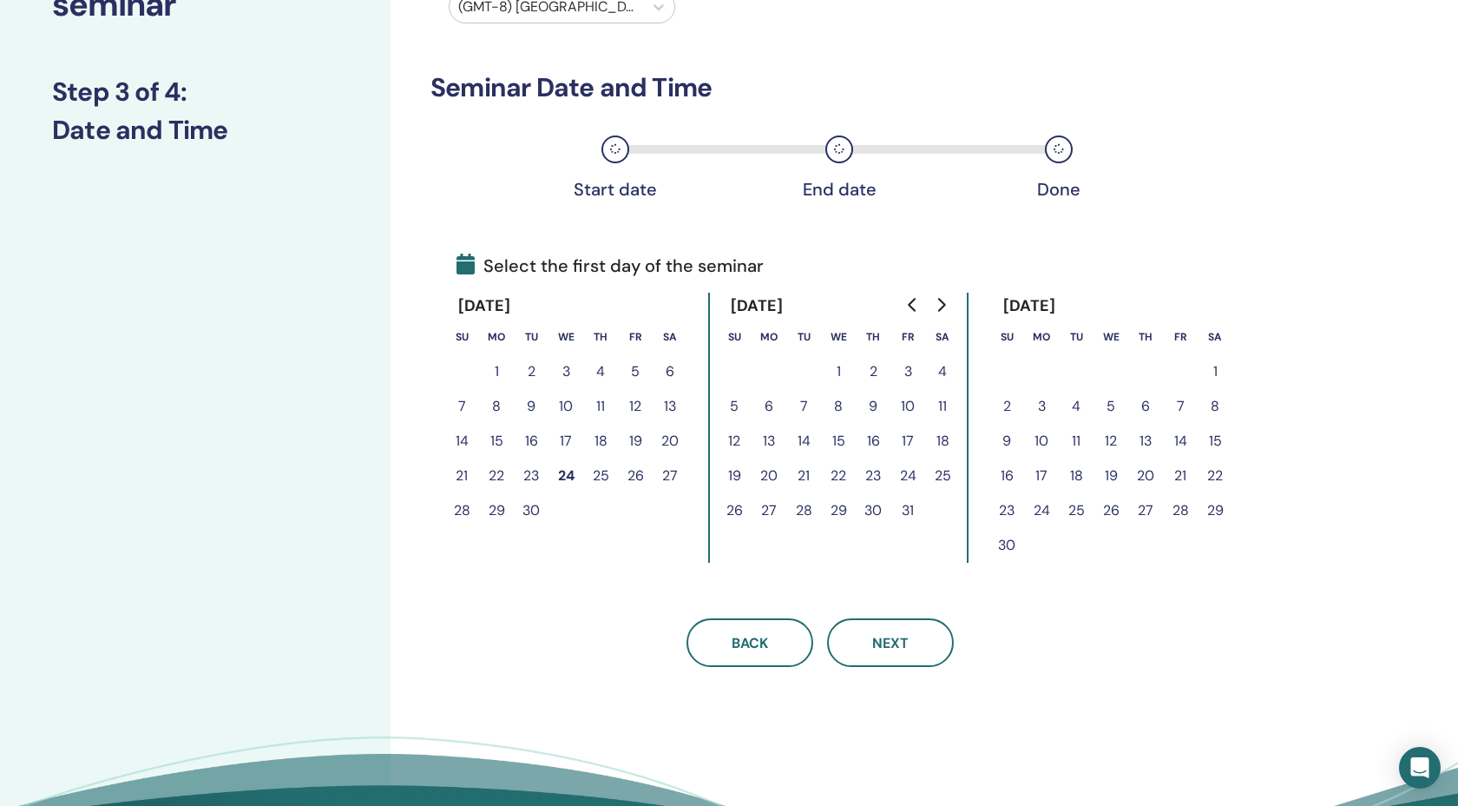
scroll to position [181, 0]
click at [891, 492] on button "23" at bounding box center [873, 474] width 35 height 35
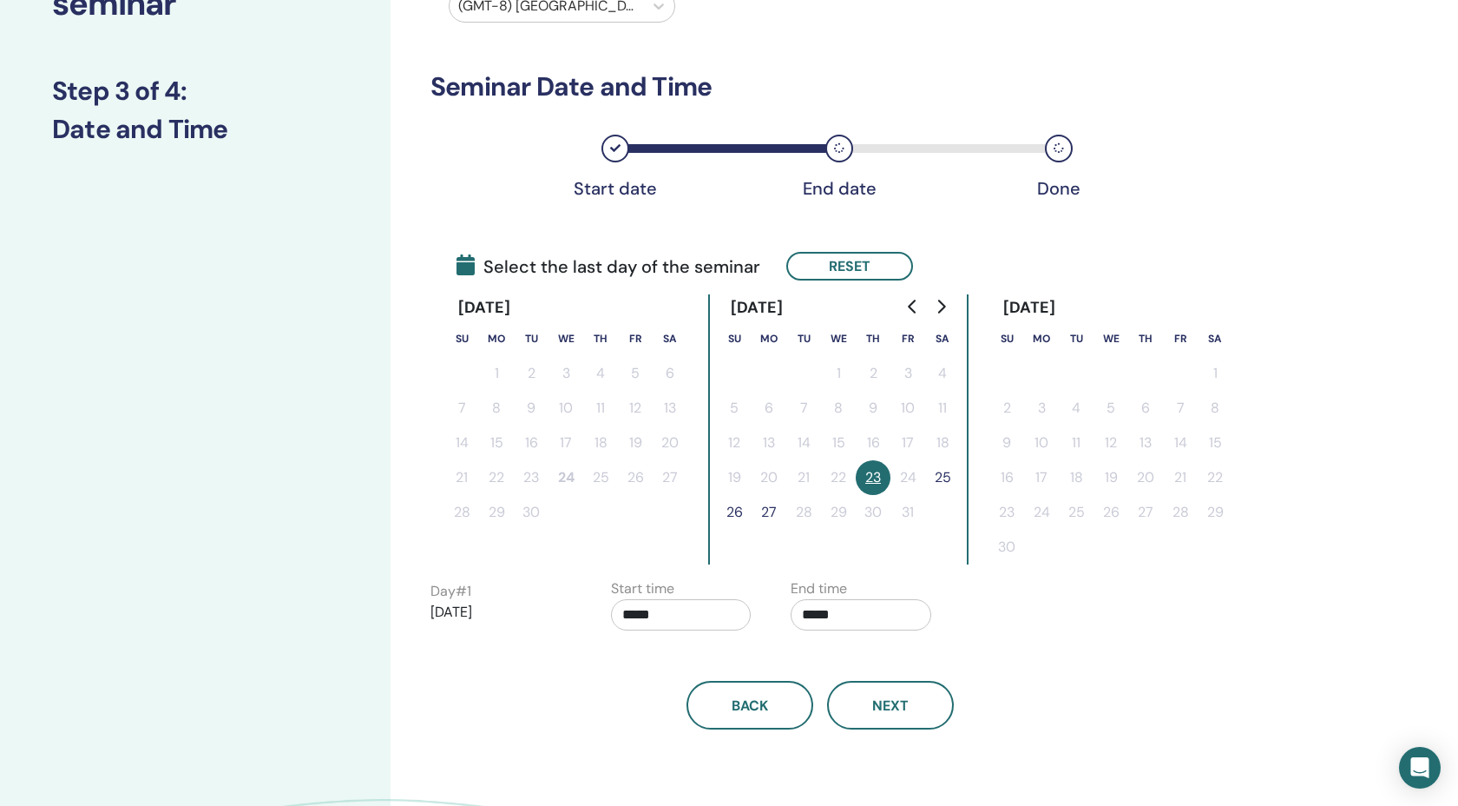
click at [954, 495] on button "25" at bounding box center [942, 477] width 35 height 35
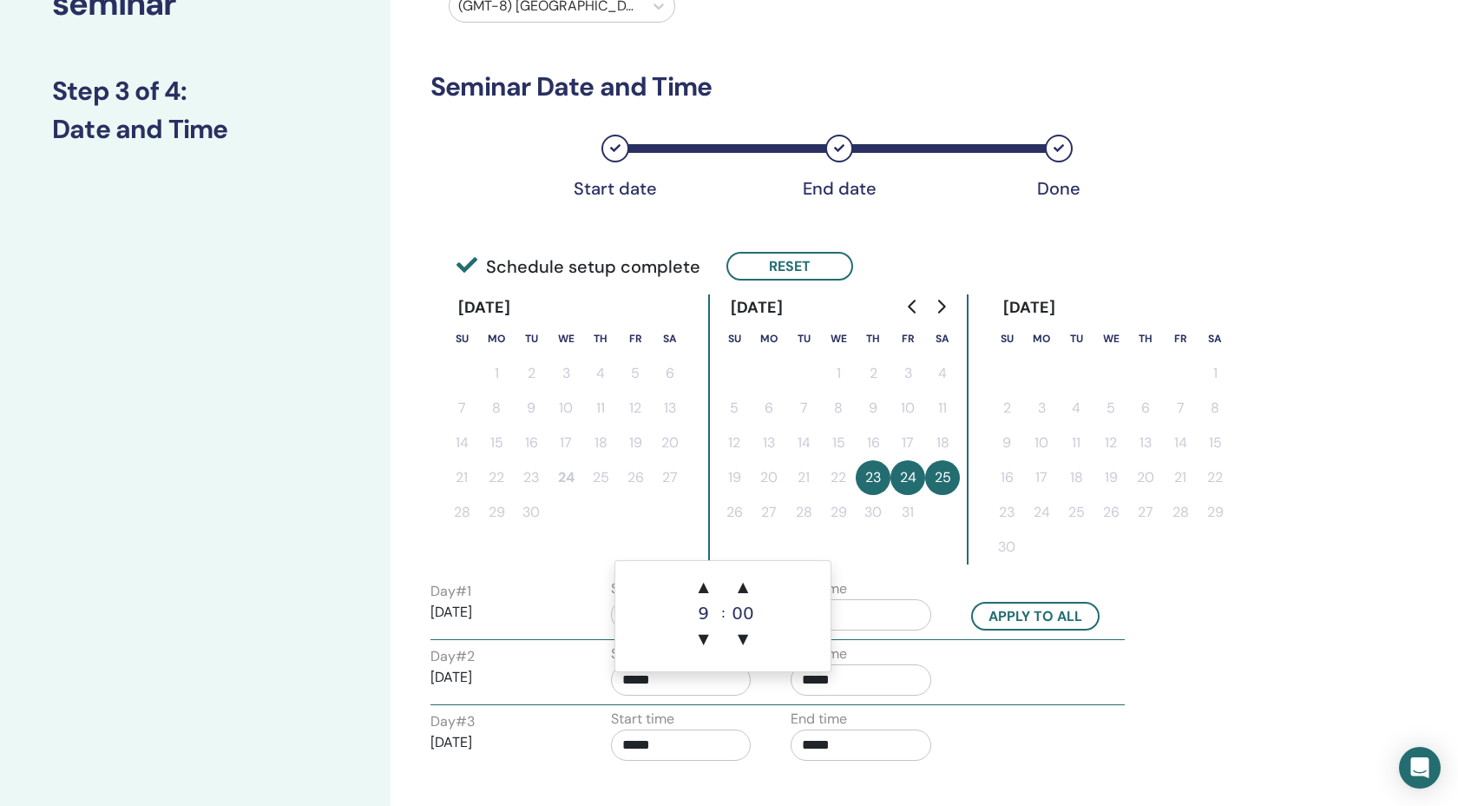
click at [691, 630] on input "*****" at bounding box center [681, 614] width 141 height 31
click at [705, 604] on div "9" at bounding box center [704, 612] width 35 height 17
click at [705, 591] on span "▲" at bounding box center [704, 586] width 35 height 35
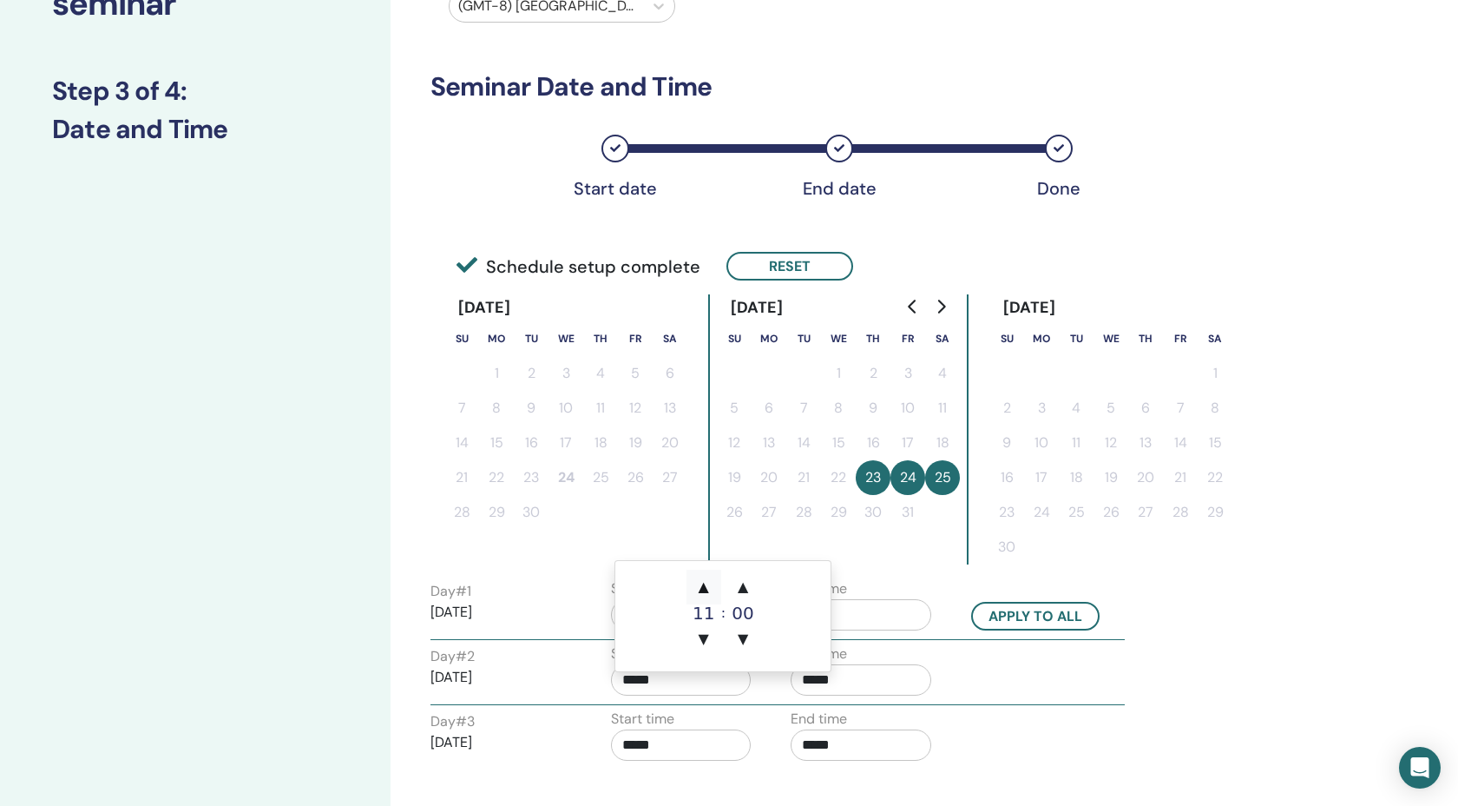
click at [705, 591] on span "▲" at bounding box center [704, 586] width 35 height 35
click at [710, 635] on span "▼" at bounding box center [704, 639] width 35 height 35
click at [714, 591] on span "▲" at bounding box center [704, 586] width 35 height 35
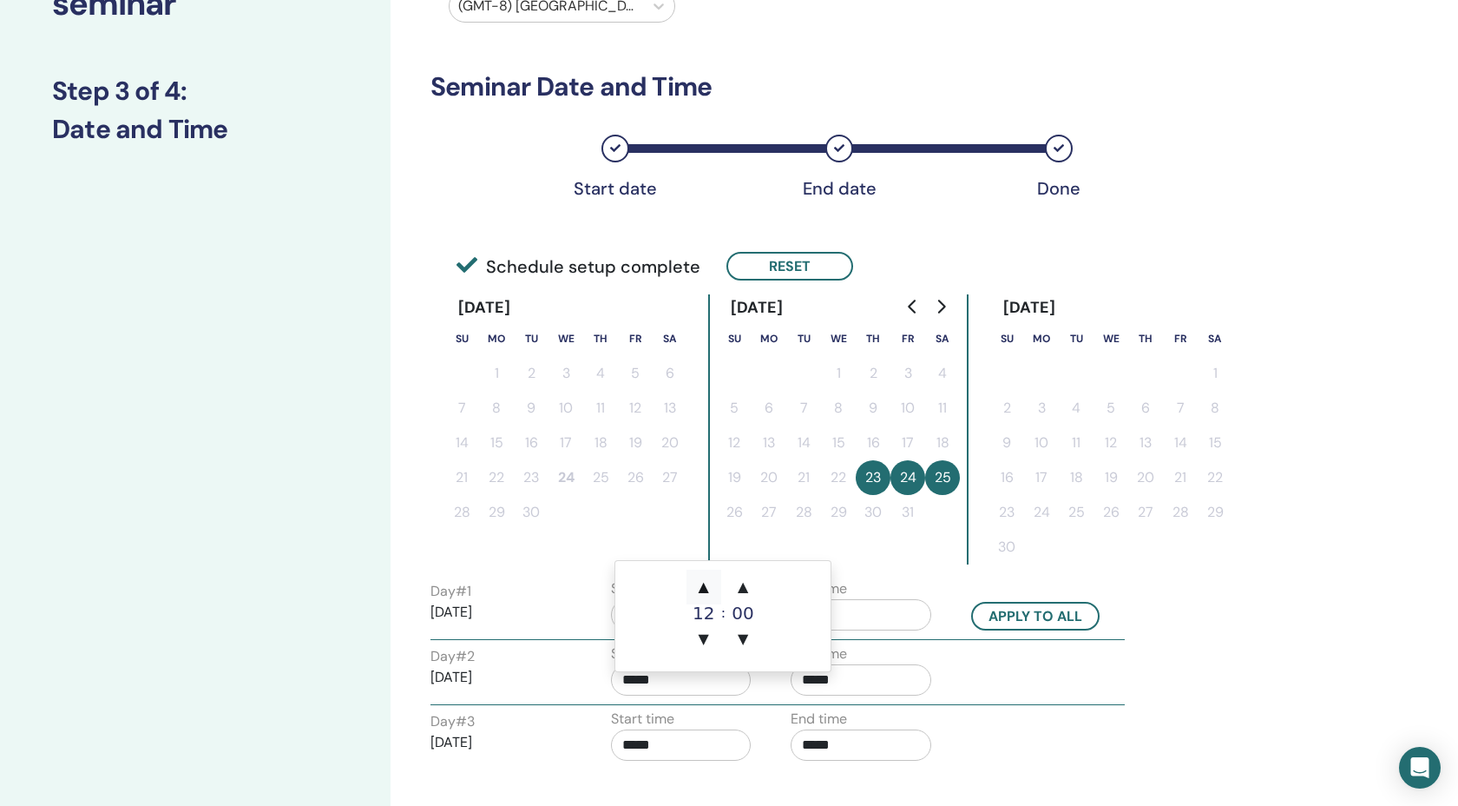
type input "*****"
click at [857, 630] on input "*****" at bounding box center [861, 614] width 141 height 31
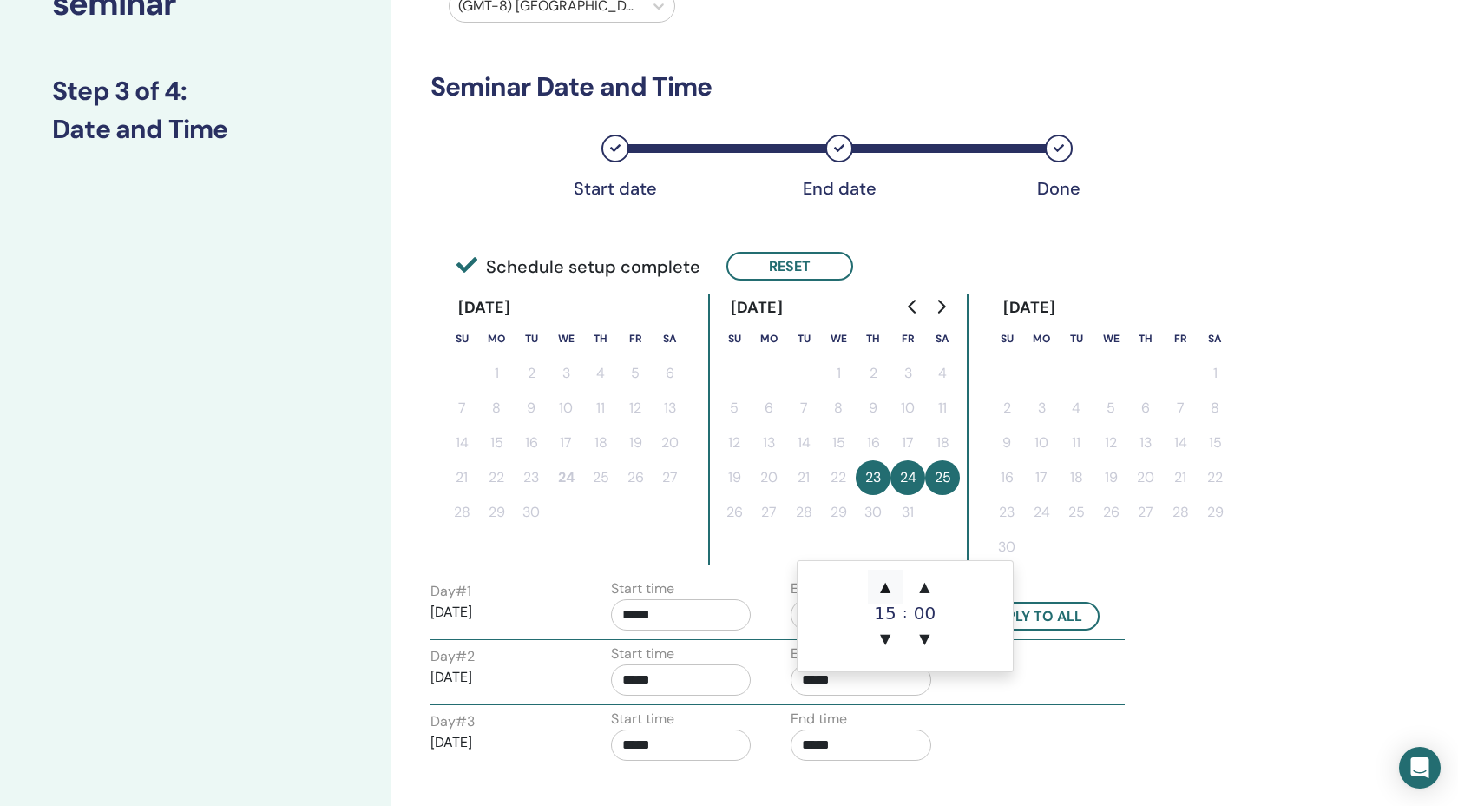
click at [891, 587] on span "▲" at bounding box center [885, 586] width 35 height 35
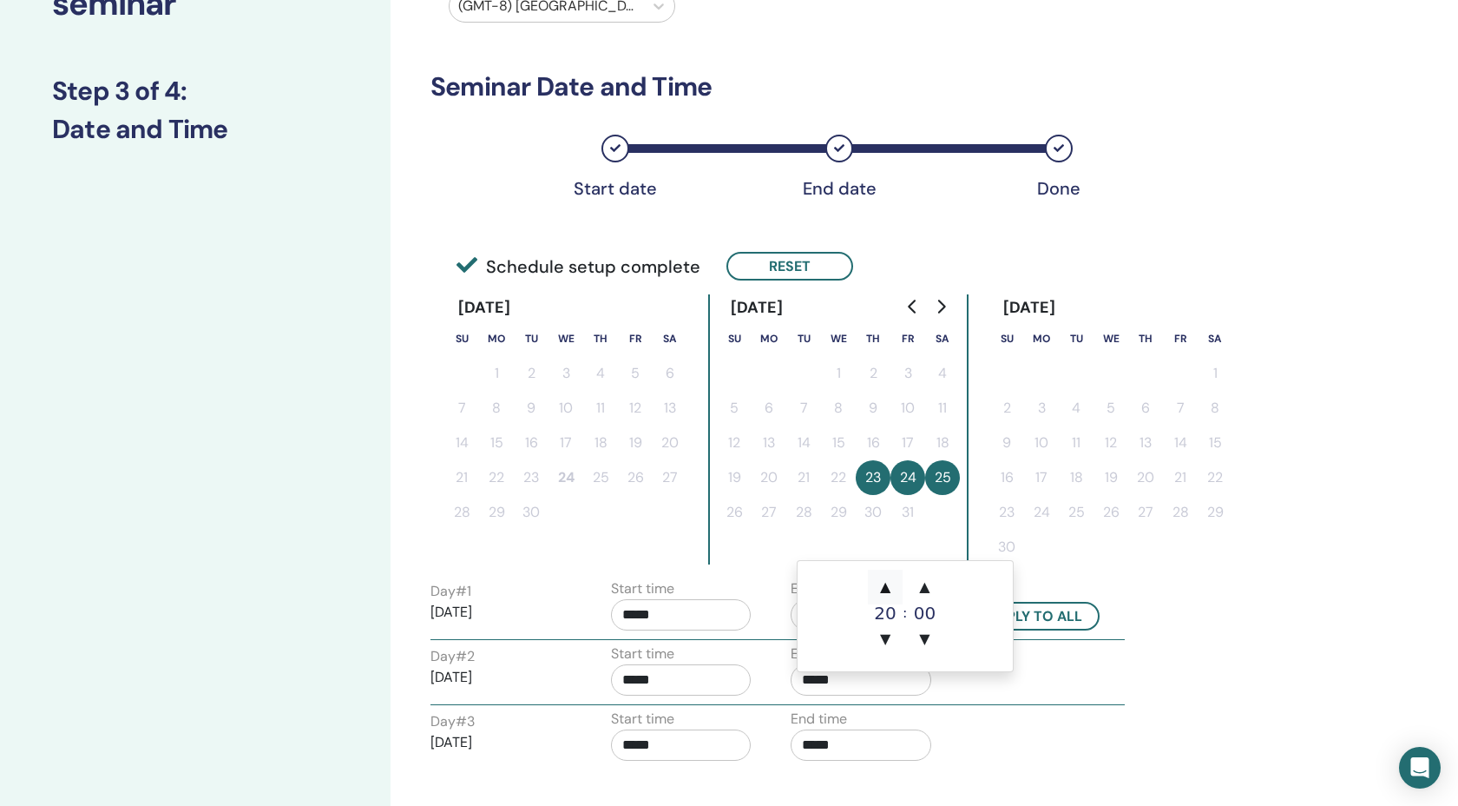
click at [891, 587] on span "▲" at bounding box center [885, 586] width 35 height 35
type input "*****"
click at [1070, 630] on button "Apply to all" at bounding box center [1035, 616] width 128 height 29
type input "*****"
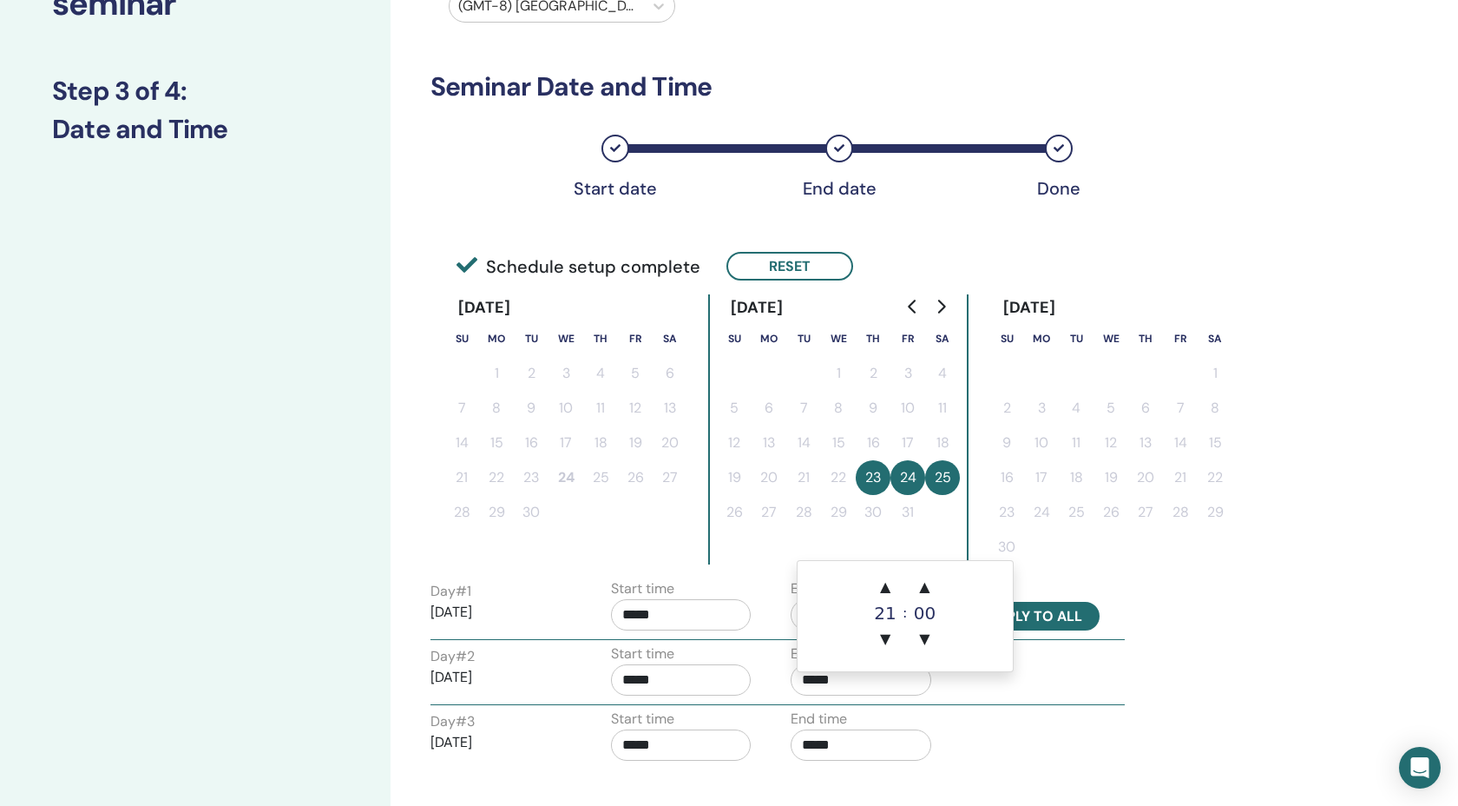
type input "*****"
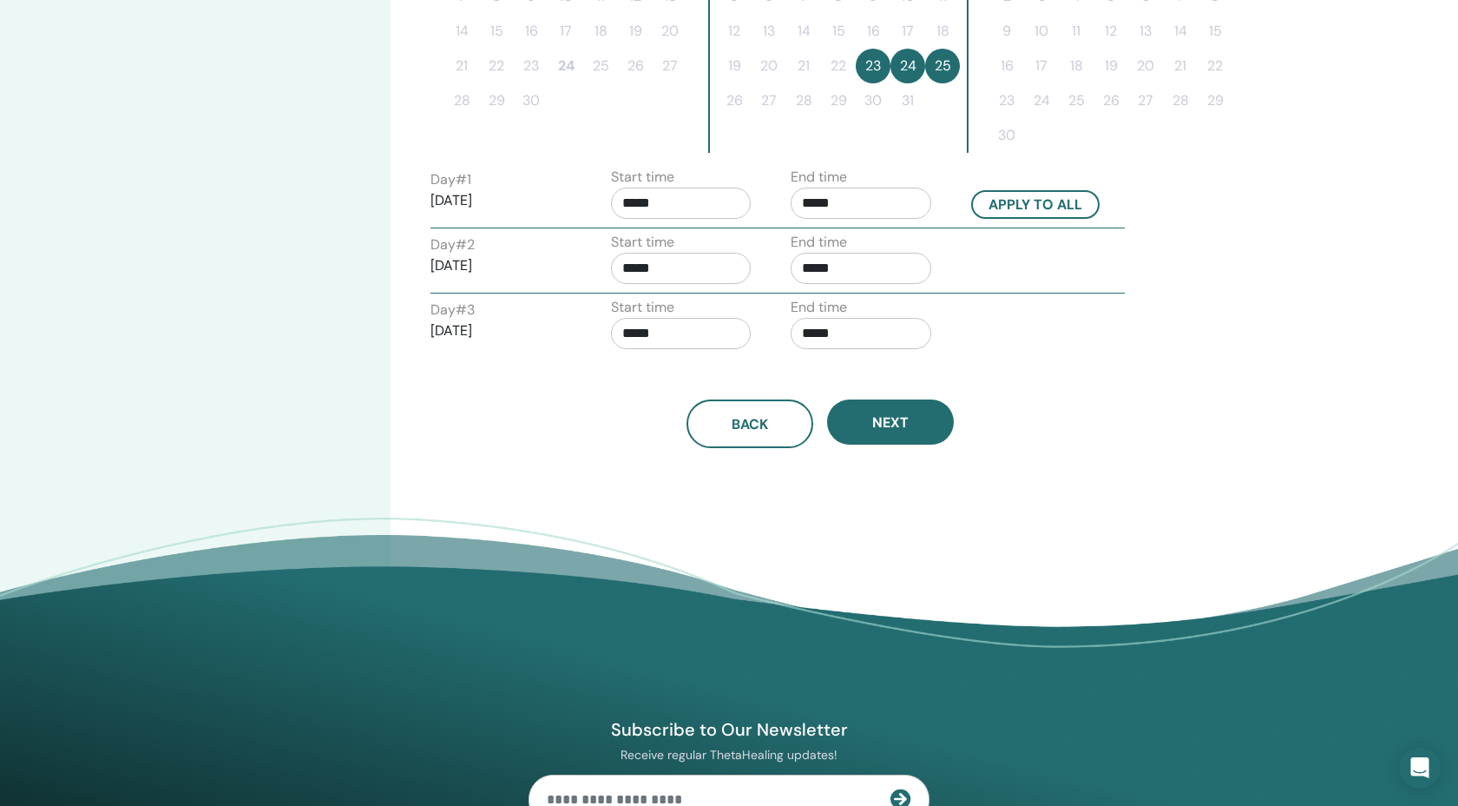
scroll to position [625, 0]
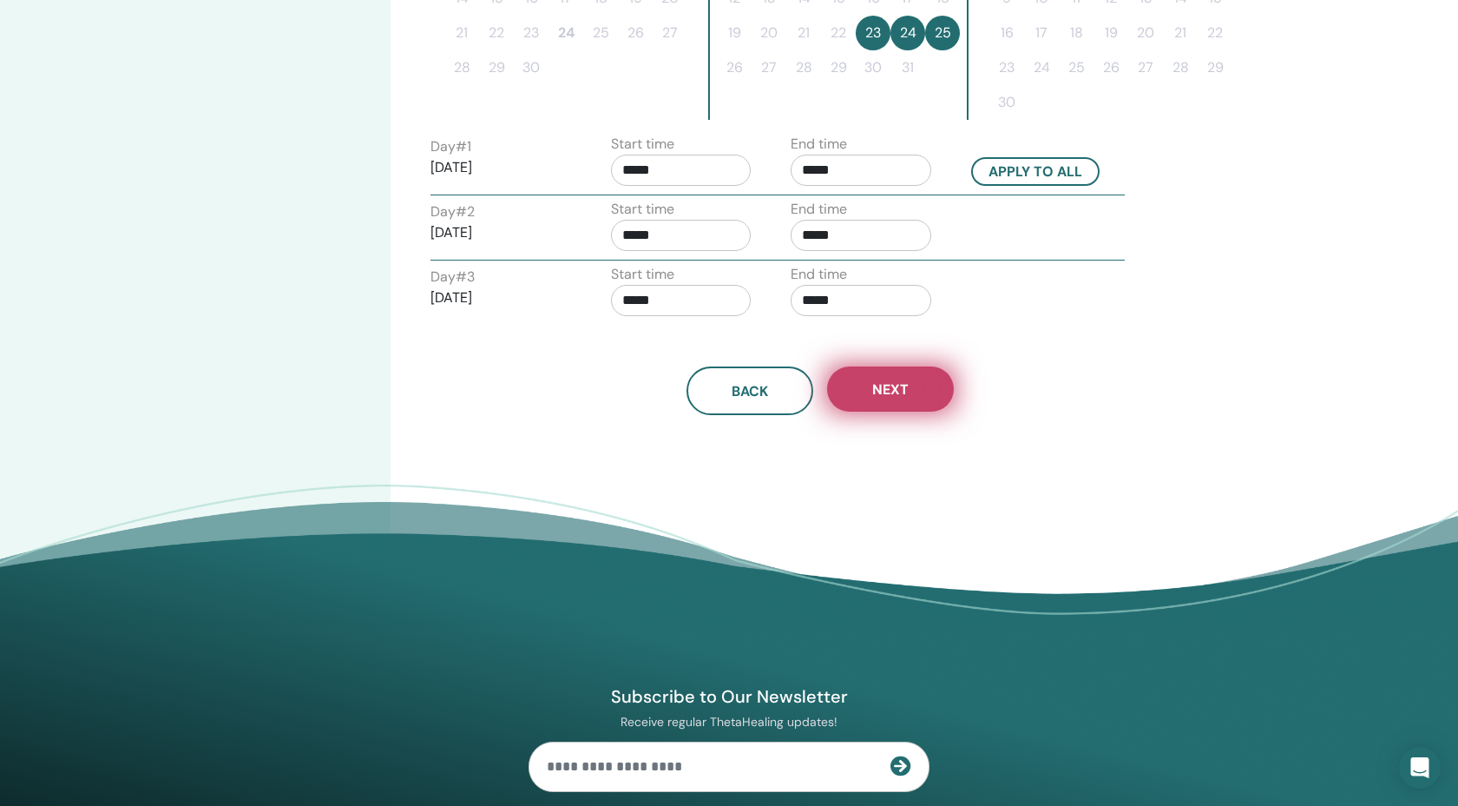
click at [909, 398] on span "Next" at bounding box center [890, 389] width 36 height 18
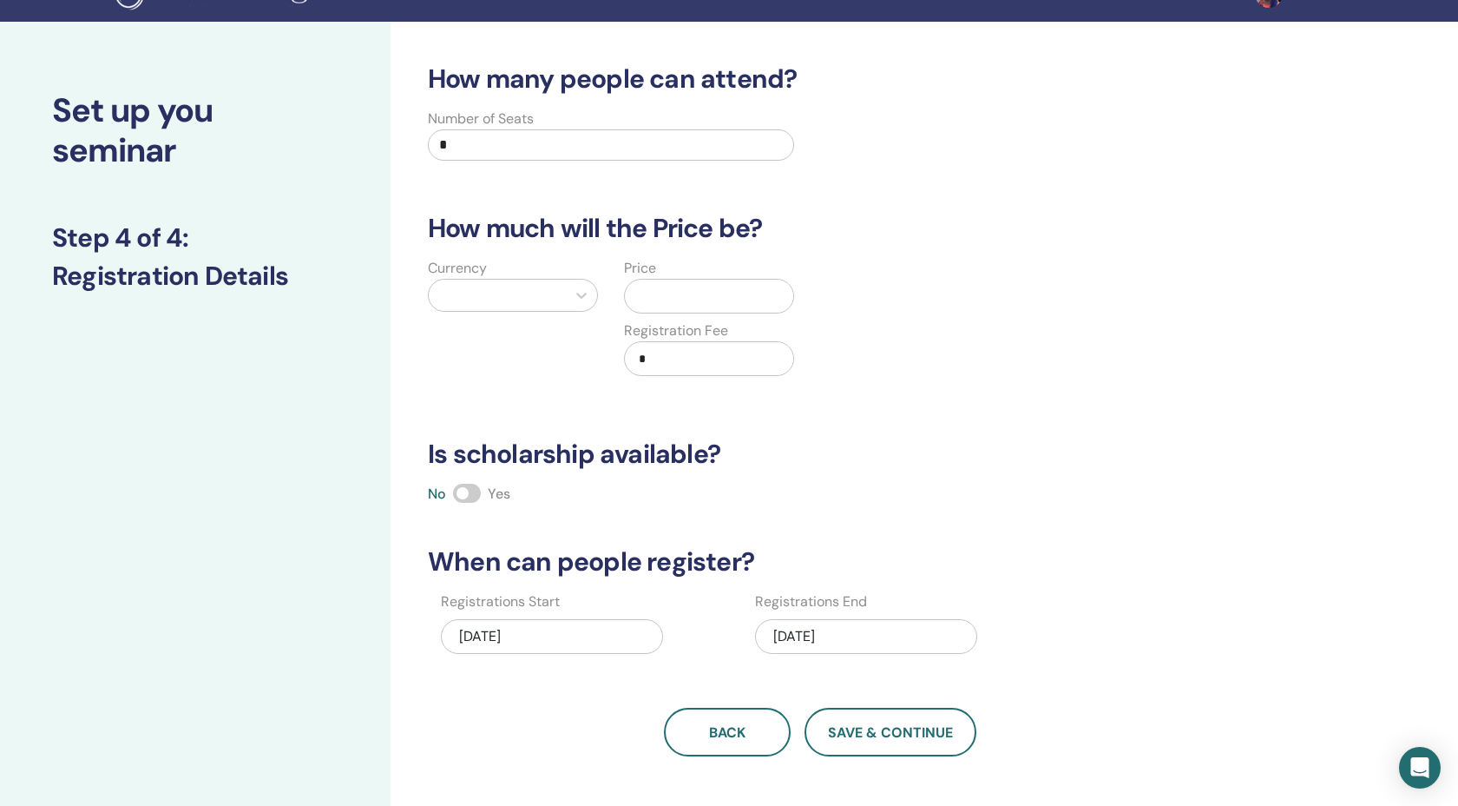
scroll to position [0, 0]
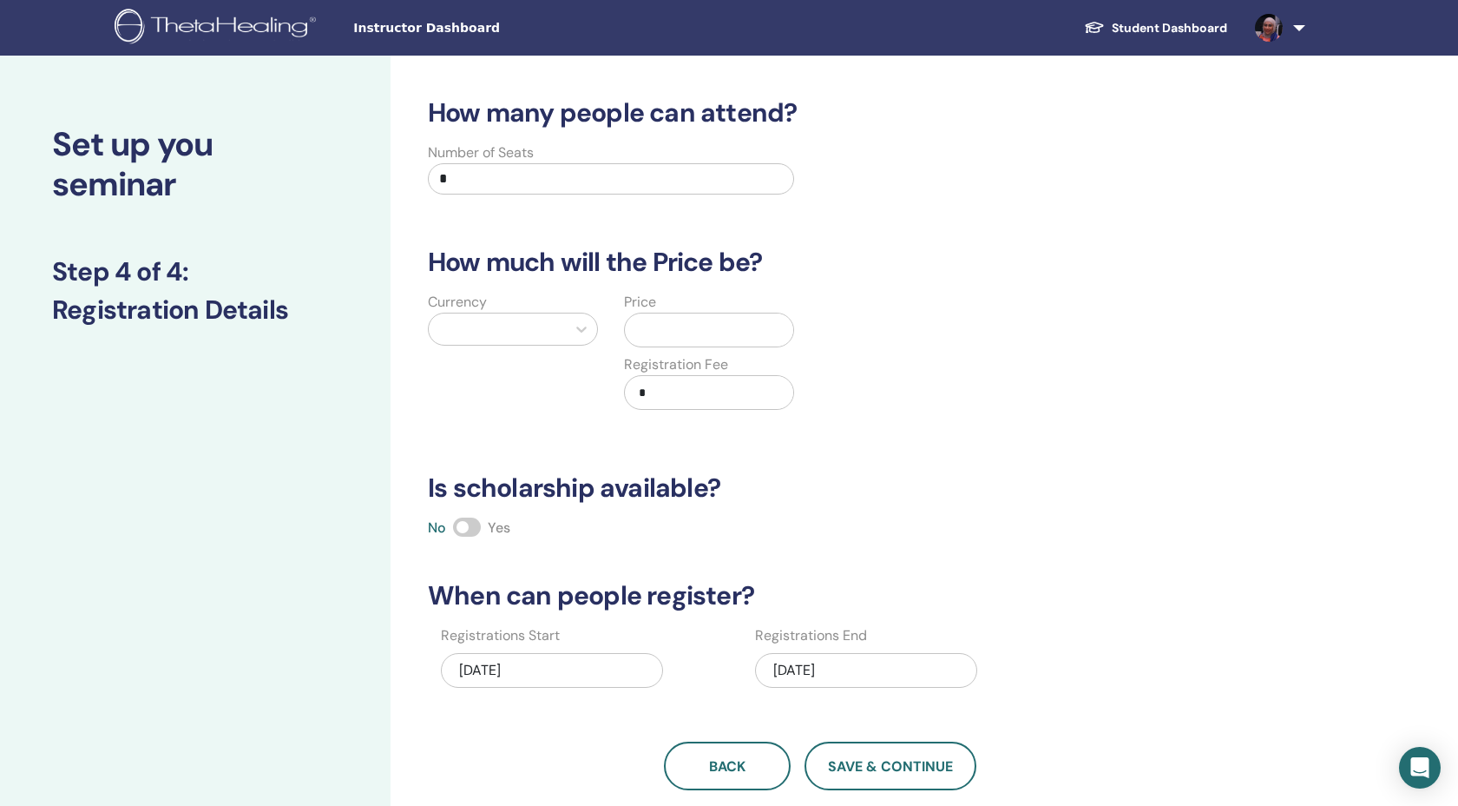
click at [615, 194] on input "*" at bounding box center [611, 178] width 366 height 31
type input "*"
click at [499, 341] on div at bounding box center [497, 329] width 120 height 24
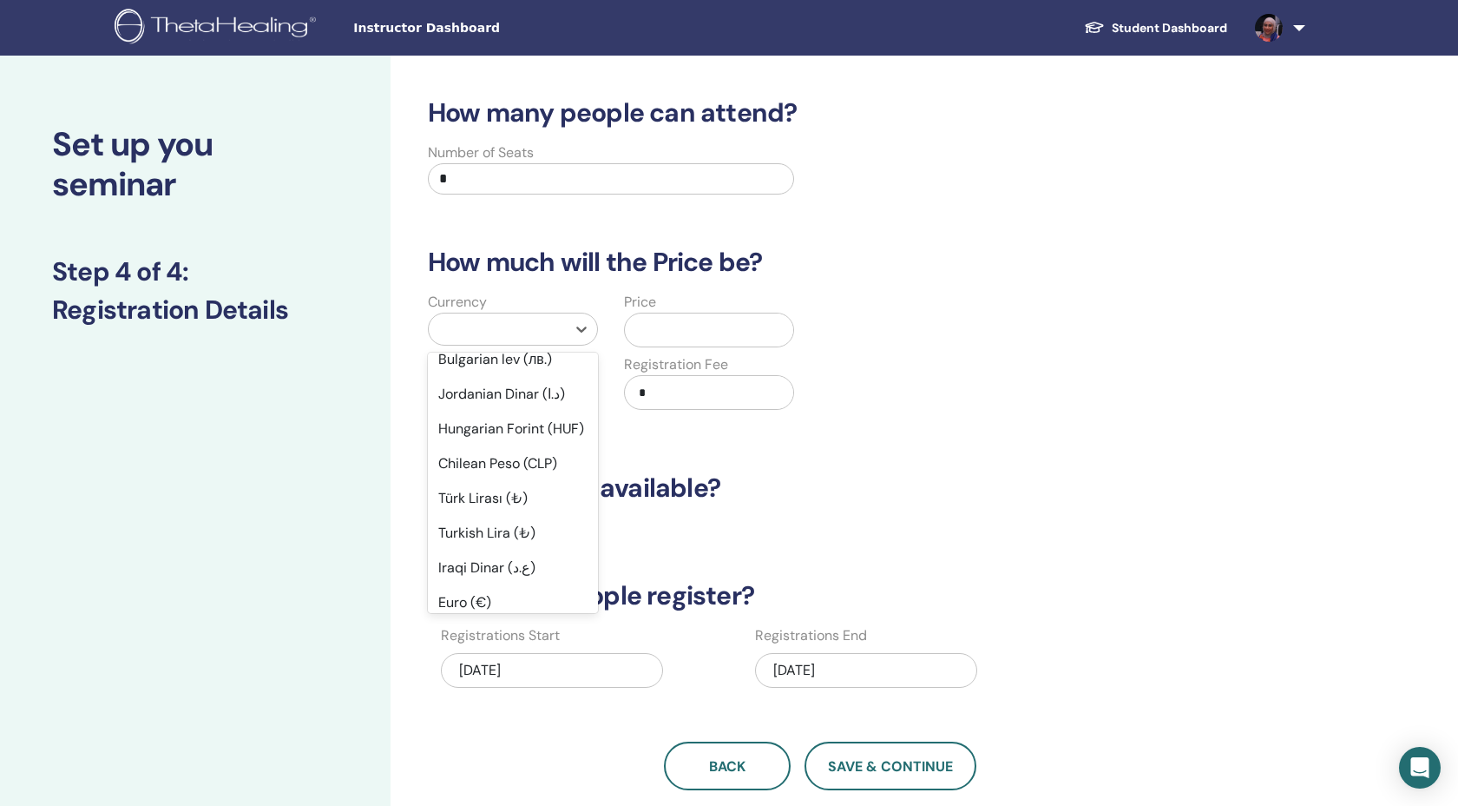
scroll to position [996, 0]
click at [509, 165] on div "Kuwaiti Dinar (د.ك)" at bounding box center [513, 147] width 170 height 35
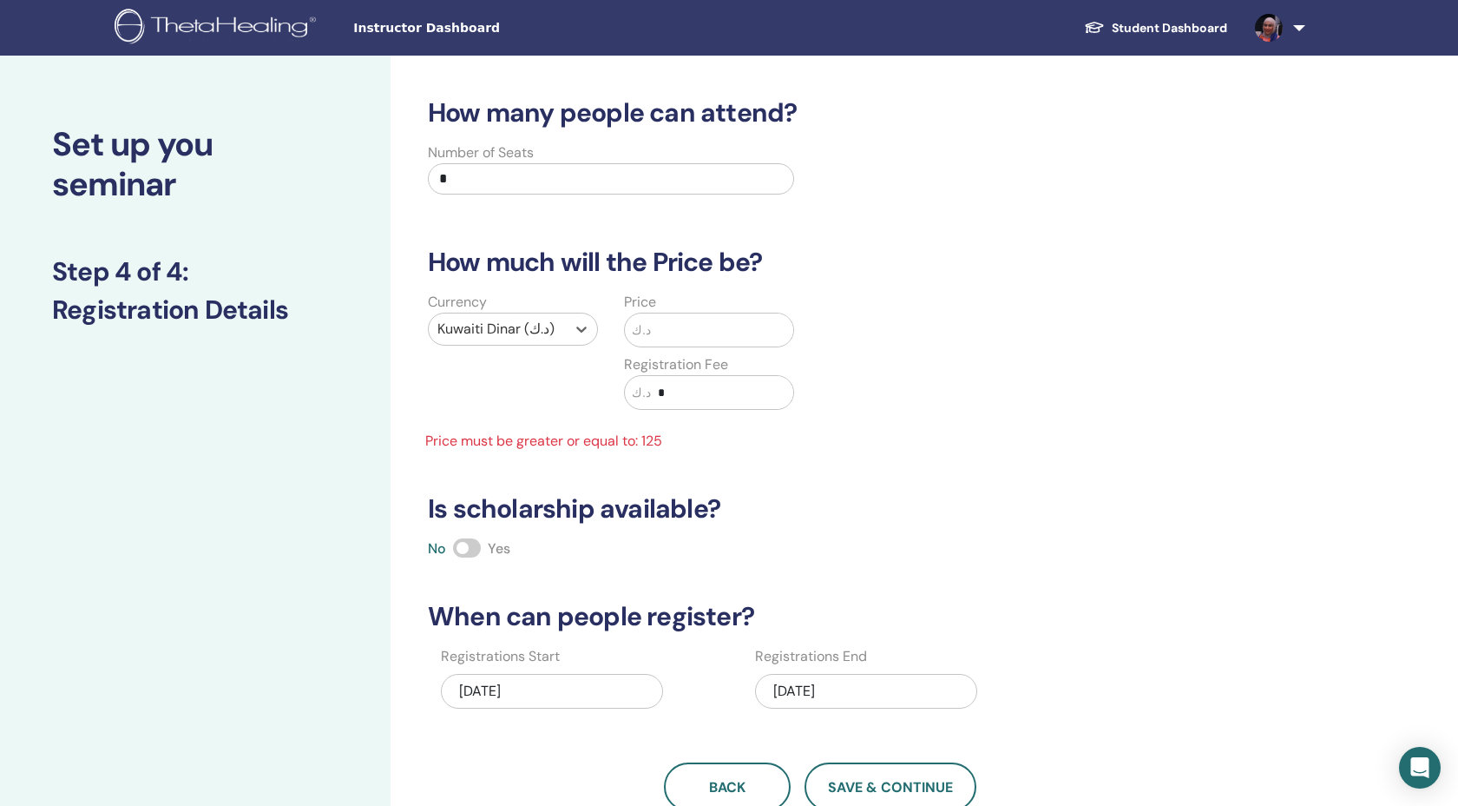
click at [714, 346] on input "text" at bounding box center [722, 329] width 142 height 33
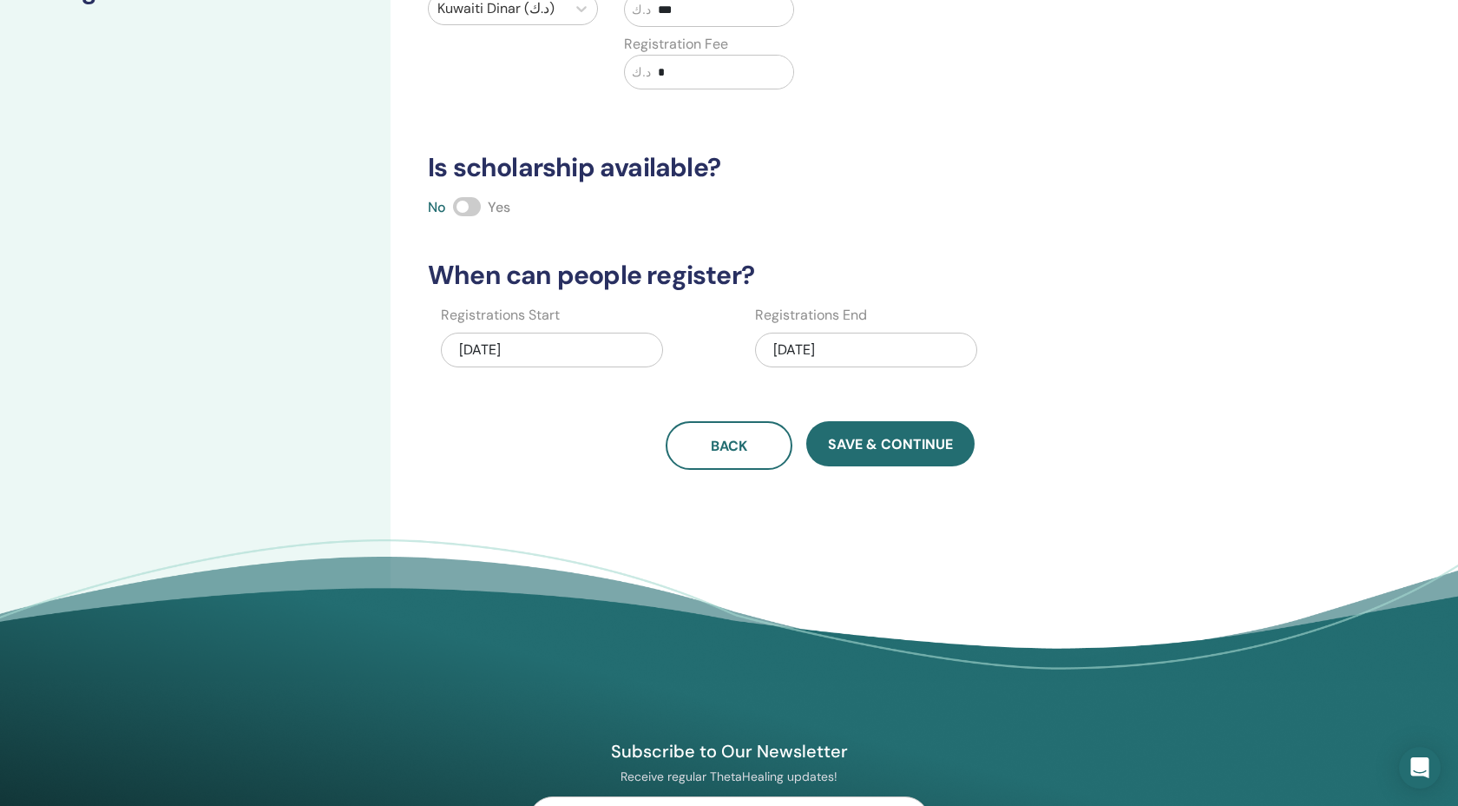
scroll to position [375, 0]
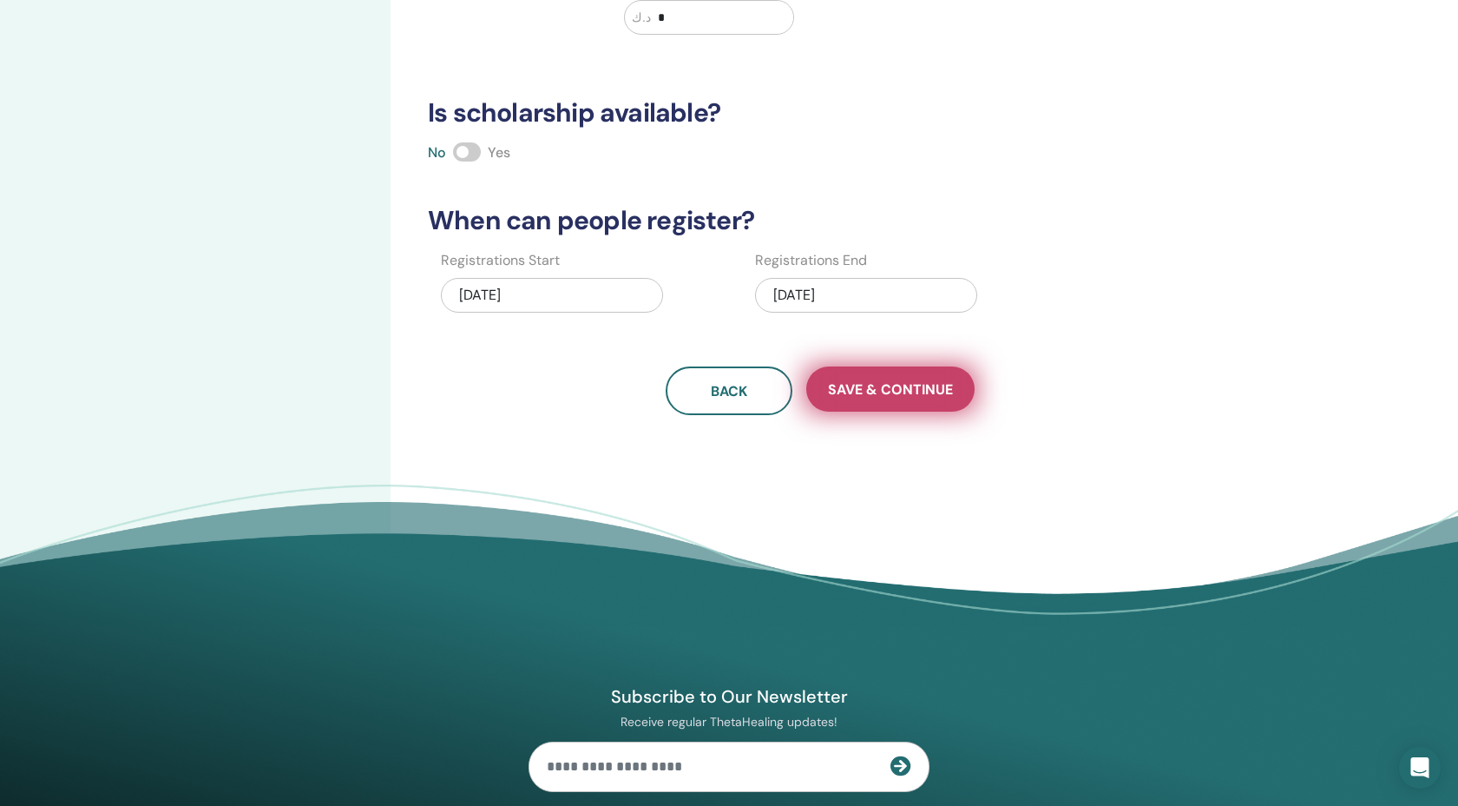
type input "***"
click at [916, 398] on span "Save & Continue" at bounding box center [890, 389] width 125 height 18
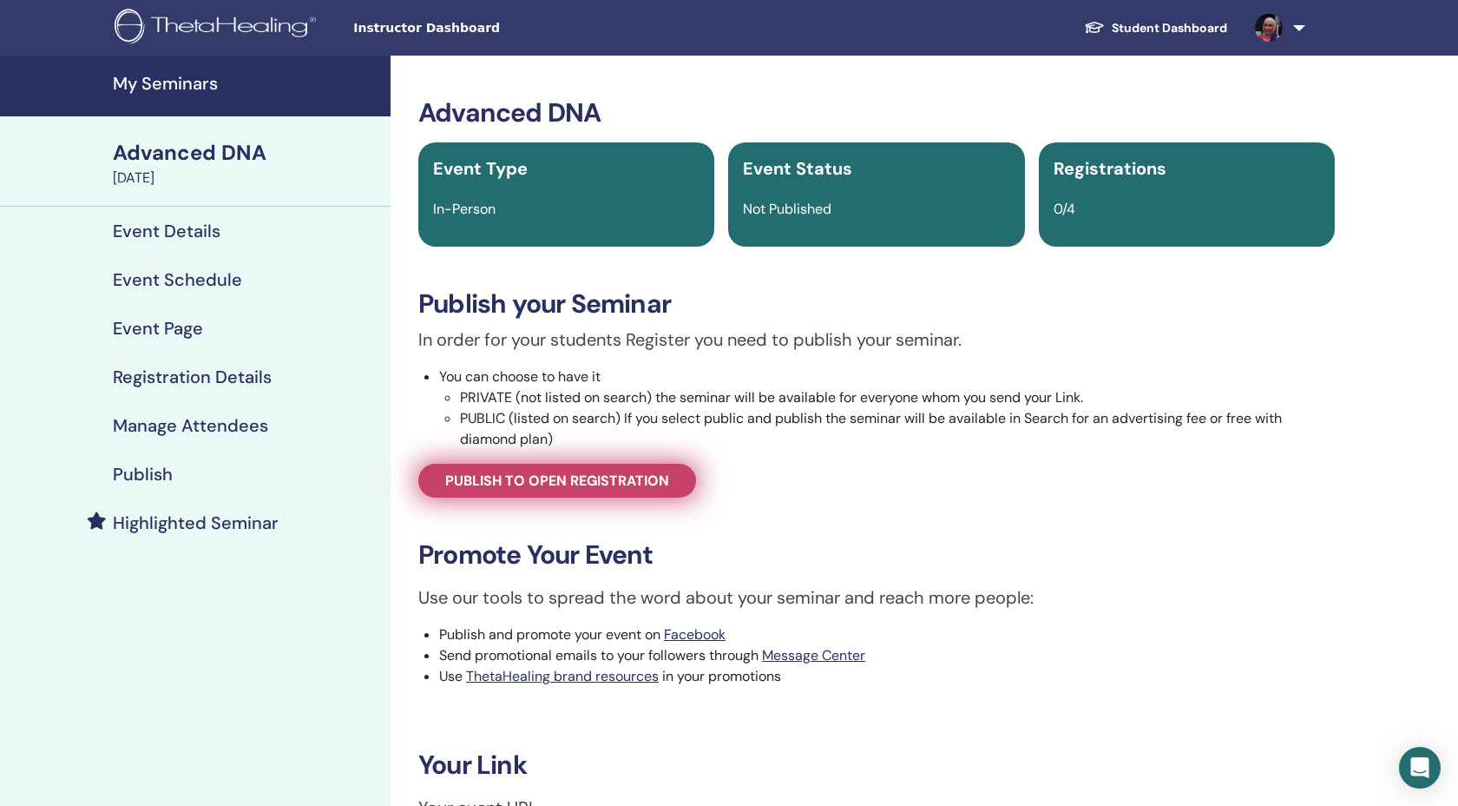
click at [578, 490] on span "Publish to open registration" at bounding box center [557, 480] width 224 height 18
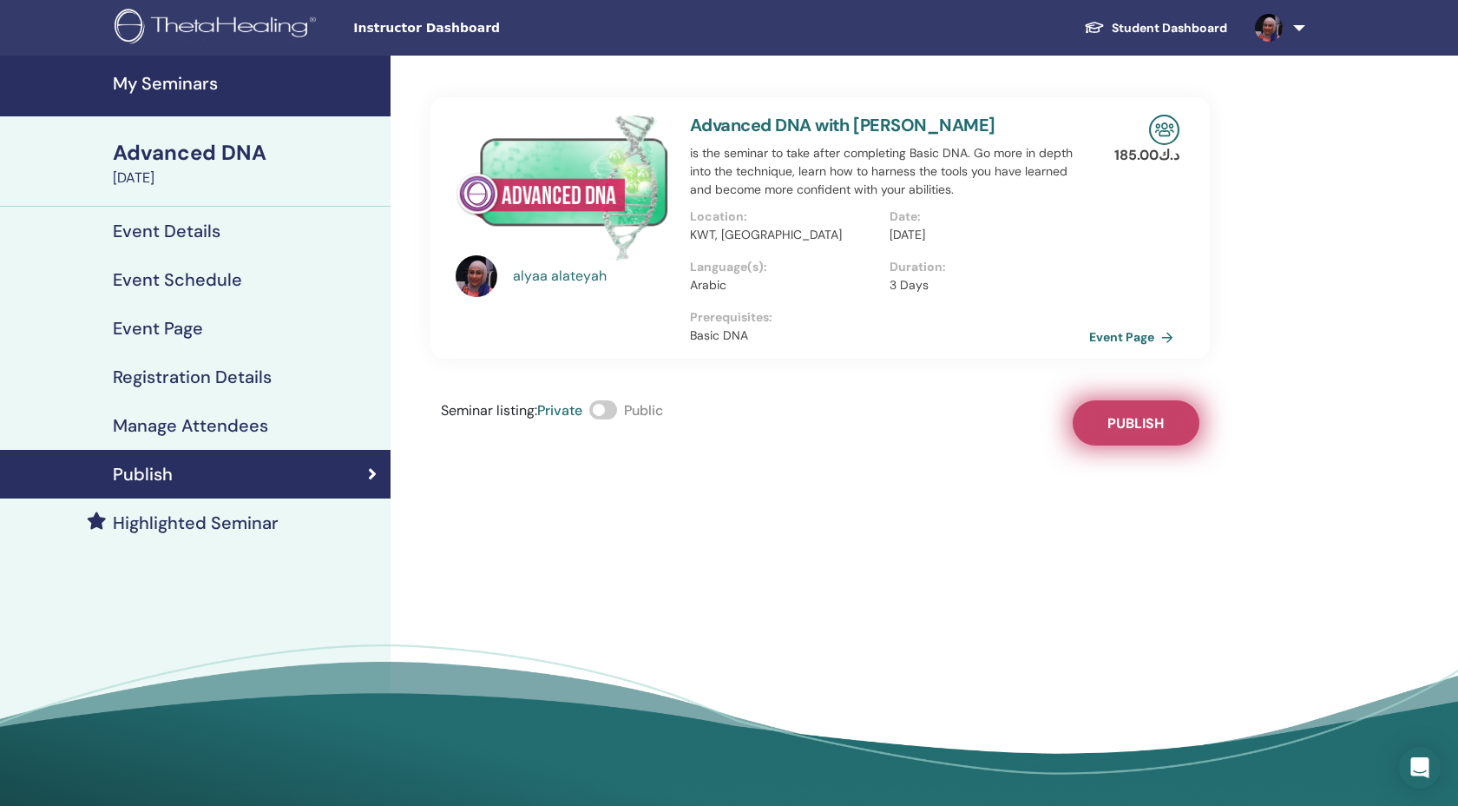
click at [1108, 432] on span "Publish" at bounding box center [1136, 423] width 56 height 18
click at [1126, 350] on link "Event Page" at bounding box center [1137, 337] width 91 height 26
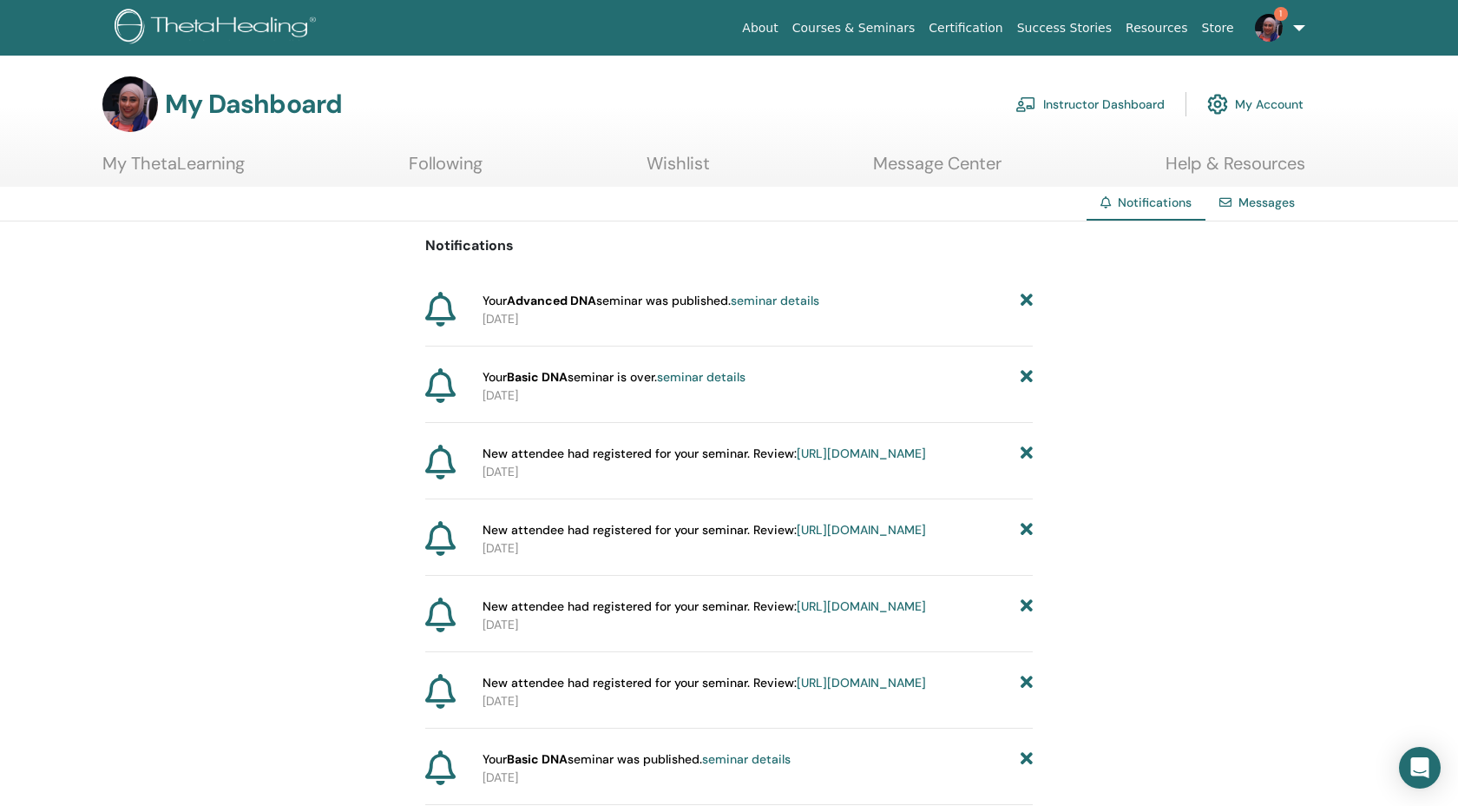
click at [795, 308] on link "seminar details" at bounding box center [775, 301] width 89 height 16
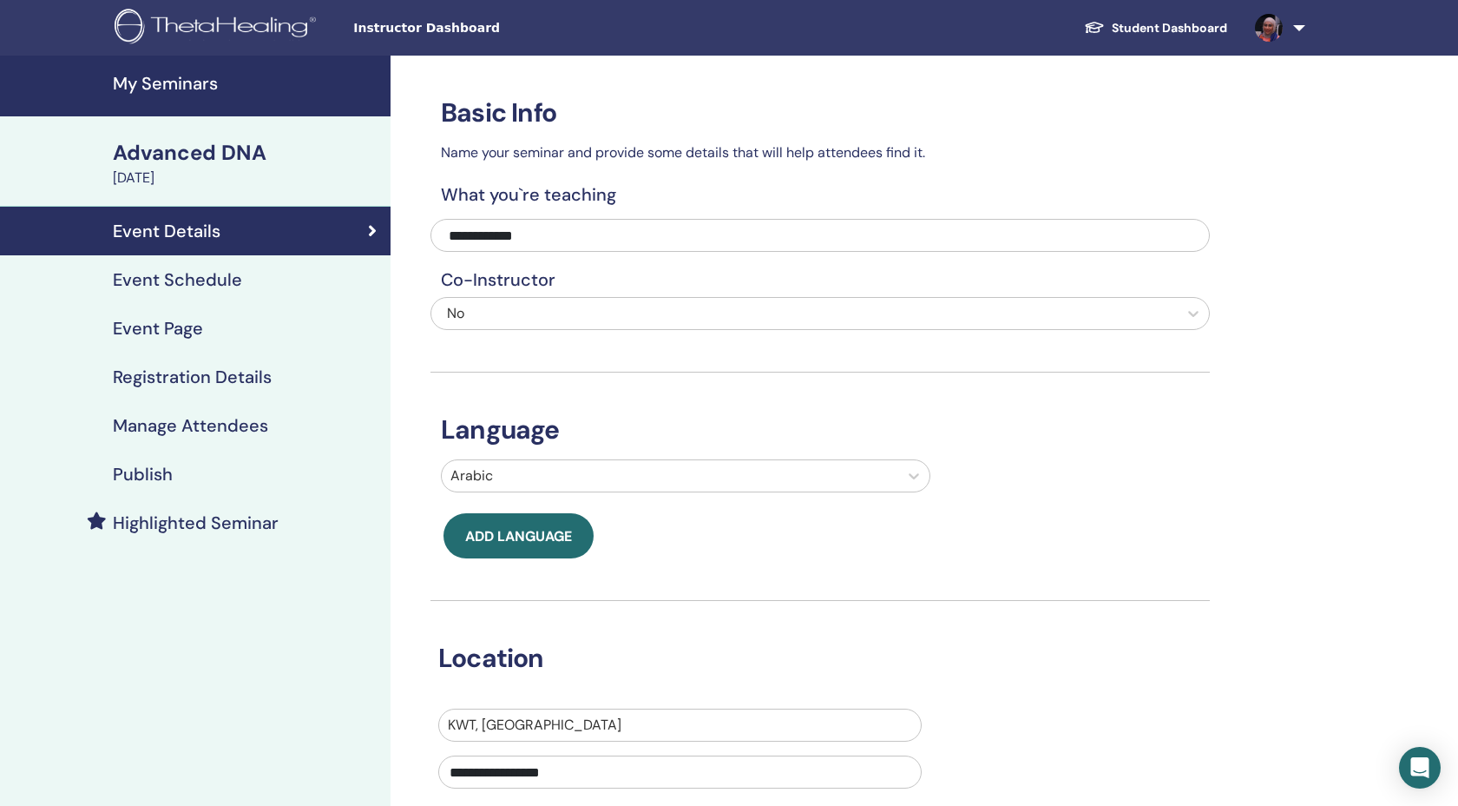
click at [196, 484] on div "Publish" at bounding box center [195, 474] width 363 height 21
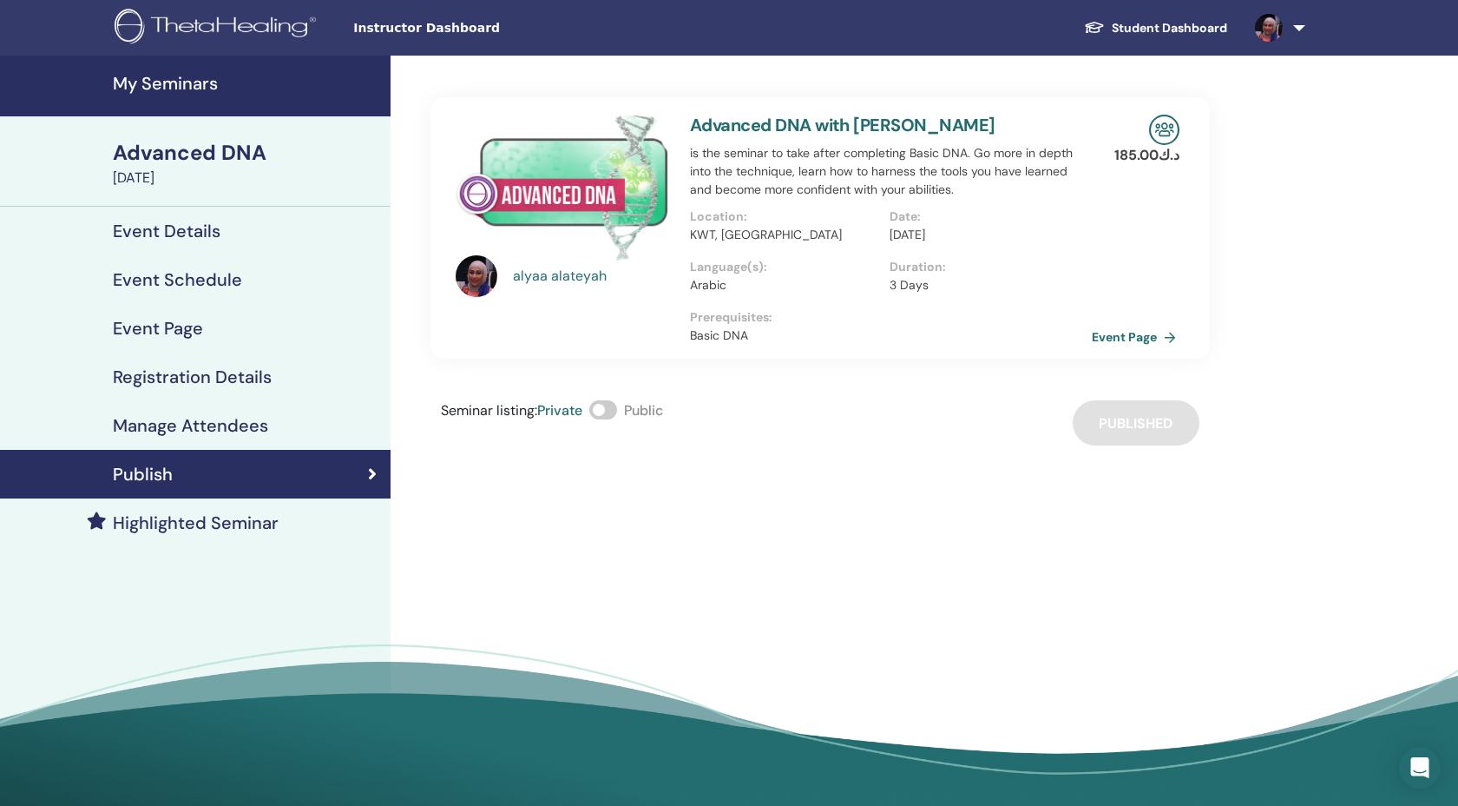
click at [1121, 350] on link "Event Page" at bounding box center [1137, 337] width 91 height 26
